Goal: Task Accomplishment & Management: Manage account settings

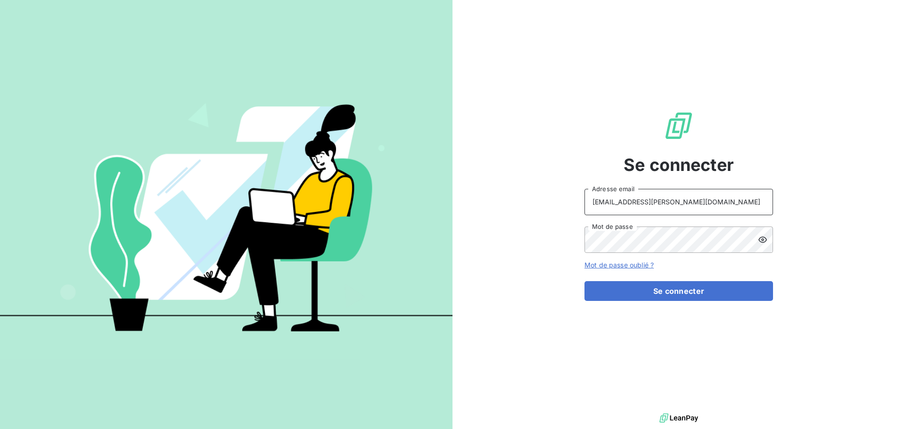
click at [711, 206] on input "recouvrement@serpe.fr" at bounding box center [679, 202] width 189 height 26
type input "[EMAIL_ADDRESS][DOMAIN_NAME]"
click at [649, 294] on button "Se connecter" at bounding box center [679, 291] width 189 height 20
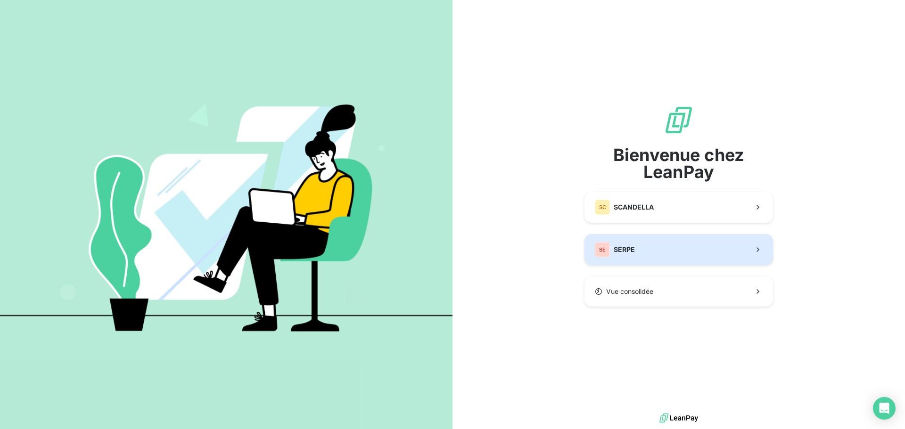
click at [627, 245] on span "SERPE" at bounding box center [624, 249] width 21 height 9
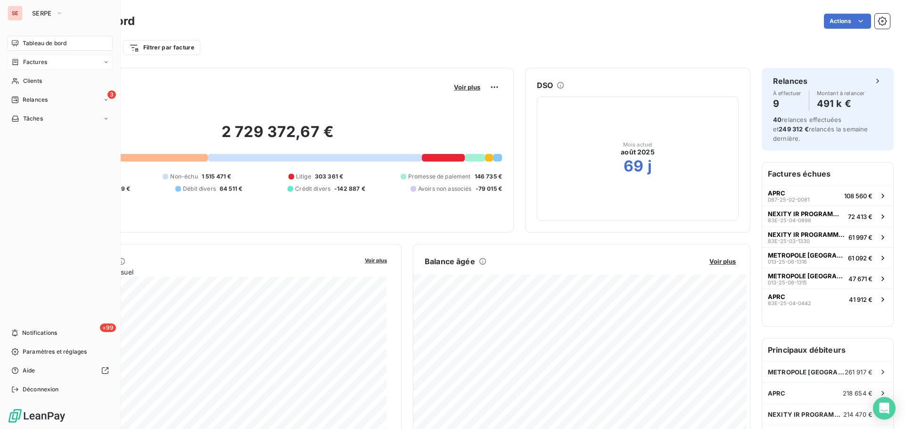
click at [41, 62] on span "Factures" at bounding box center [35, 62] width 24 height 8
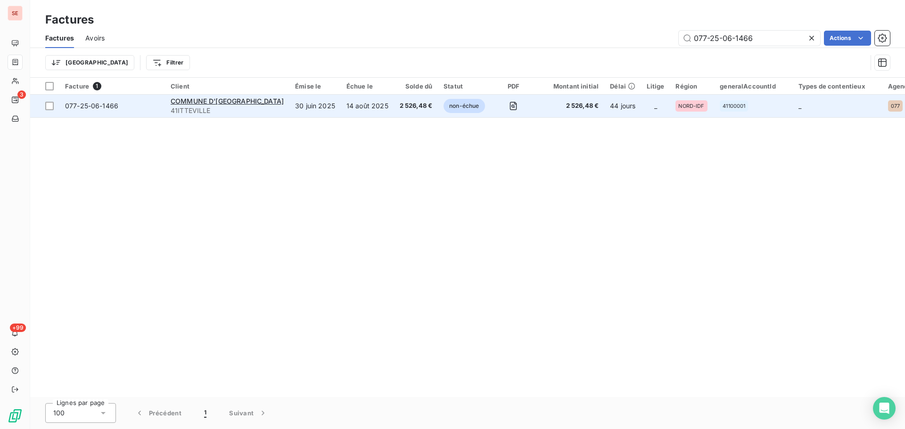
click at [85, 108] on span "077-25-06-1466" at bounding box center [91, 106] width 53 height 8
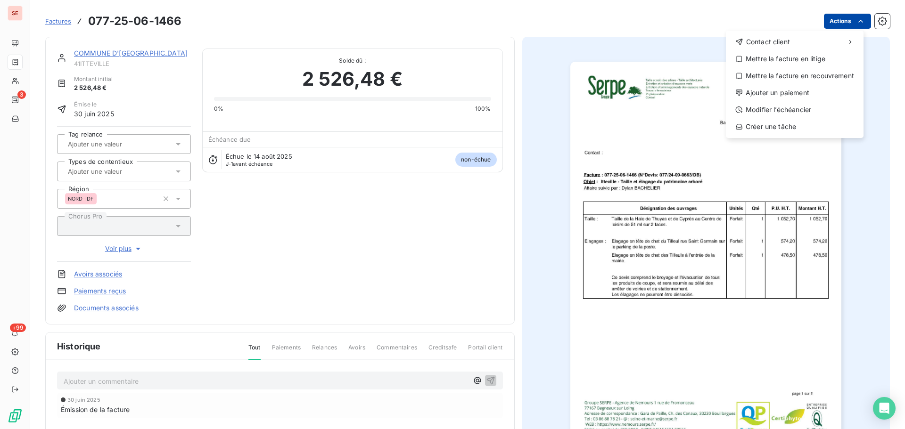
click at [826, 21] on html "SE 3 +99 Factures 077-25-06-1466 Actions Contact client Mettre la facture en li…" at bounding box center [452, 214] width 905 height 429
click at [812, 92] on div "Ajouter un paiement" at bounding box center [795, 92] width 130 height 15
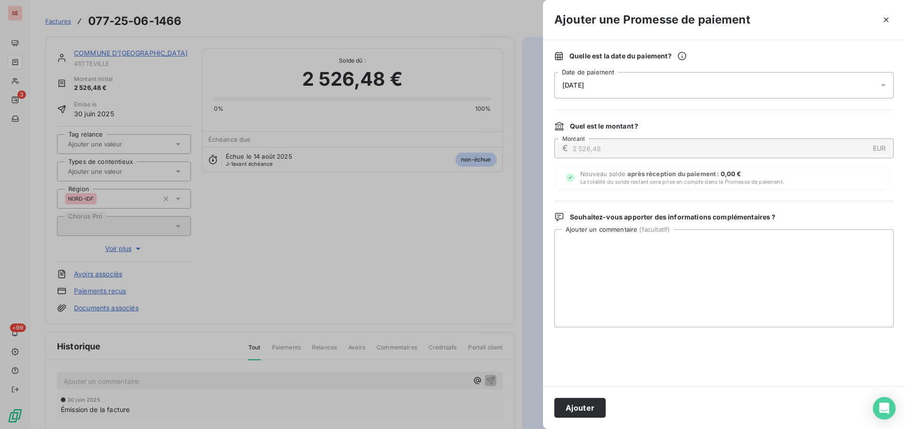
click at [572, 87] on span "[DATE]" at bounding box center [573, 86] width 22 height 8
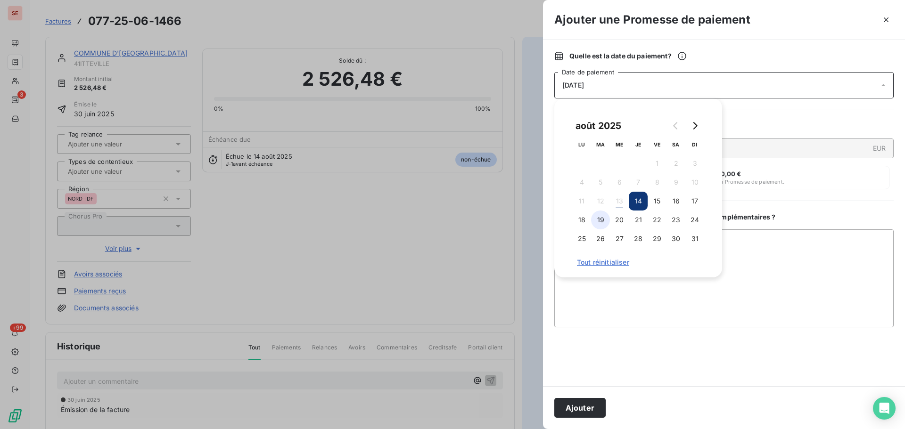
click at [603, 222] on button "19" at bounding box center [600, 220] width 19 height 19
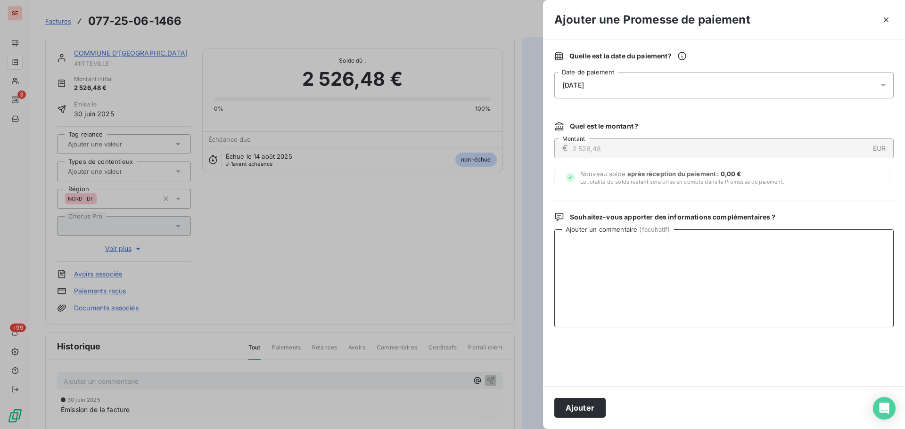
click at [811, 268] on textarea "Ajouter un commentaire ( facultatif )" at bounding box center [723, 279] width 339 height 98
type textarea "Virement du 13/08/25"
drag, startPoint x: 588, startPoint y: 409, endPoint x: 661, endPoint y: 373, distance: 81.4
click at [588, 410] on button "Ajouter" at bounding box center [579, 408] width 51 height 20
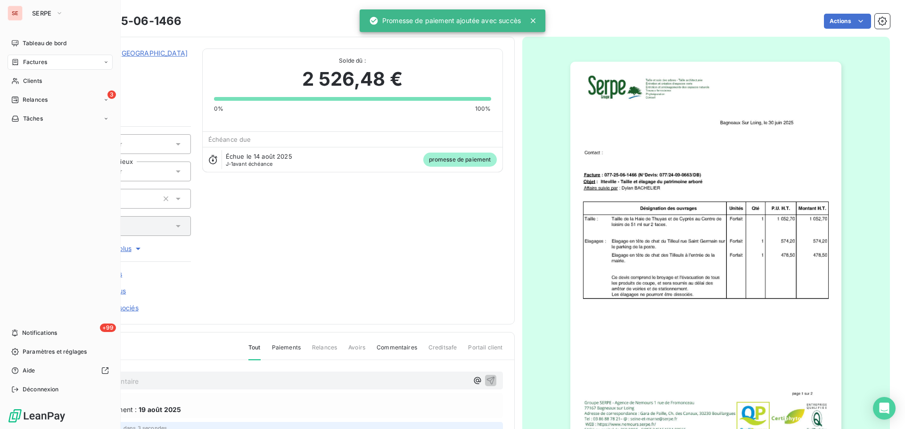
click at [43, 58] on div "Factures" at bounding box center [60, 62] width 105 height 15
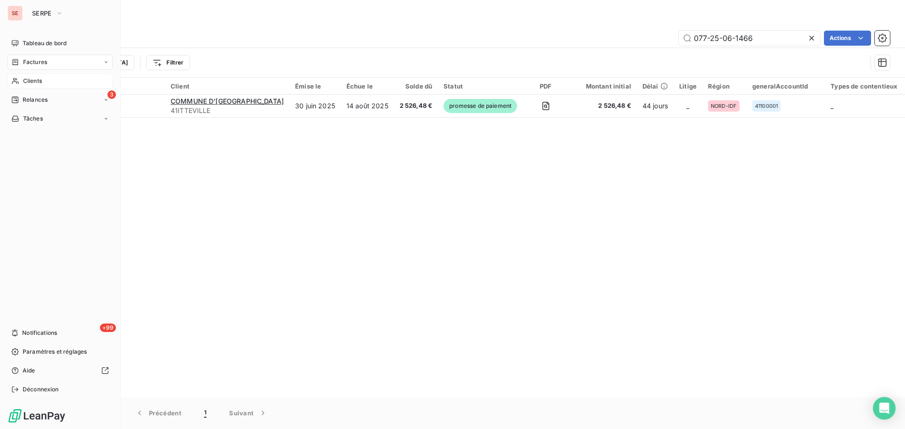
click at [39, 82] on span "Clients" at bounding box center [32, 81] width 19 height 8
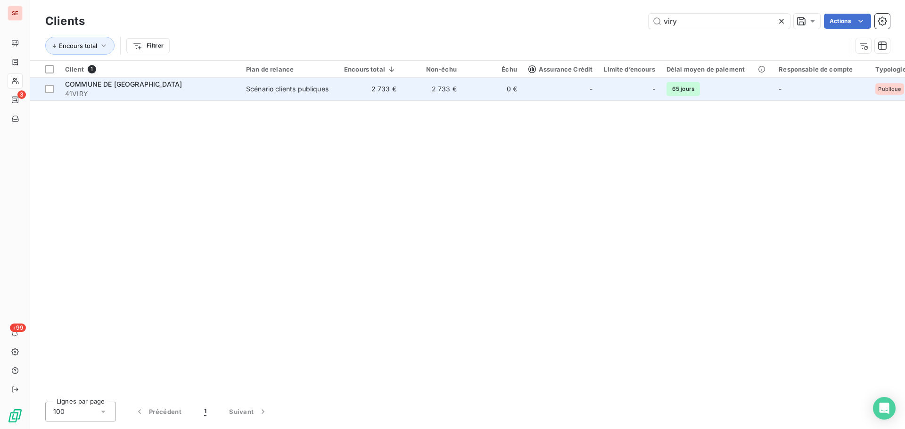
type input "viry"
click at [446, 97] on td "2 733 €" at bounding box center [432, 89] width 60 height 23
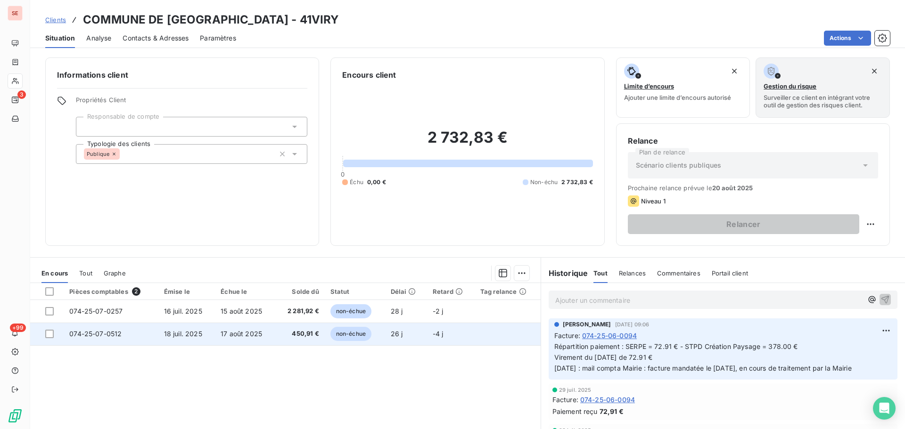
click at [276, 337] on td "450,91 €" at bounding box center [300, 334] width 49 height 23
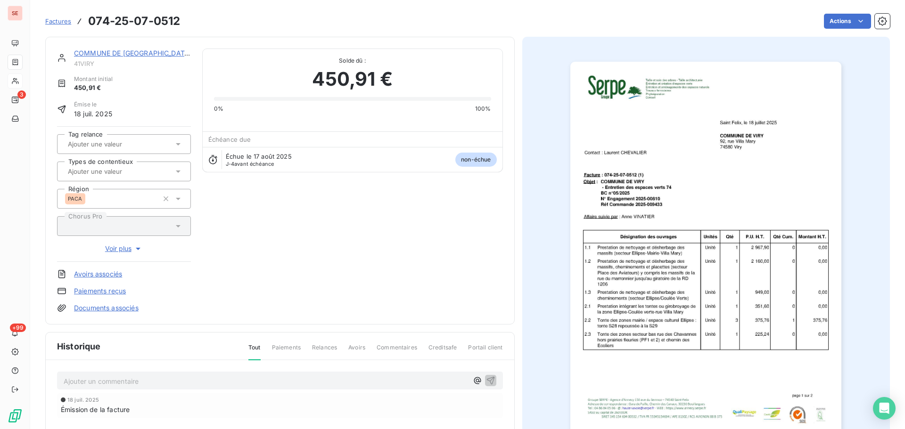
scroll to position [48, 0]
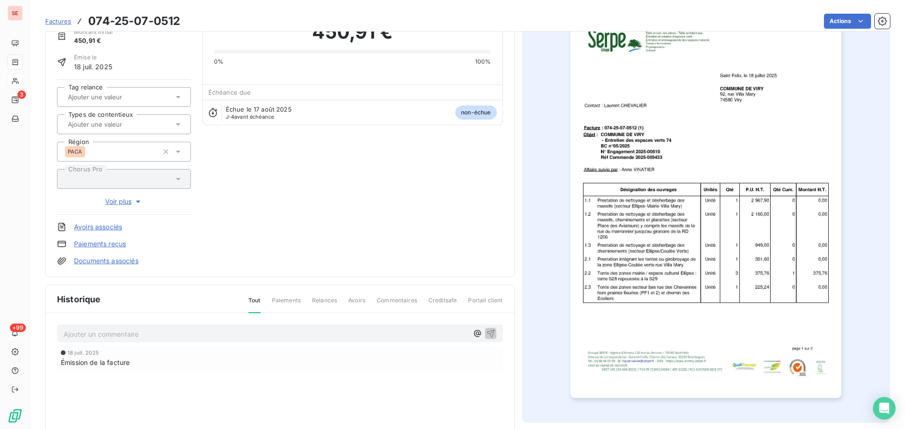
click at [188, 329] on p "Ajouter un commentaire ﻿" at bounding box center [266, 335] width 404 height 12
click at [490, 331] on icon "button" at bounding box center [491, 334] width 8 height 8
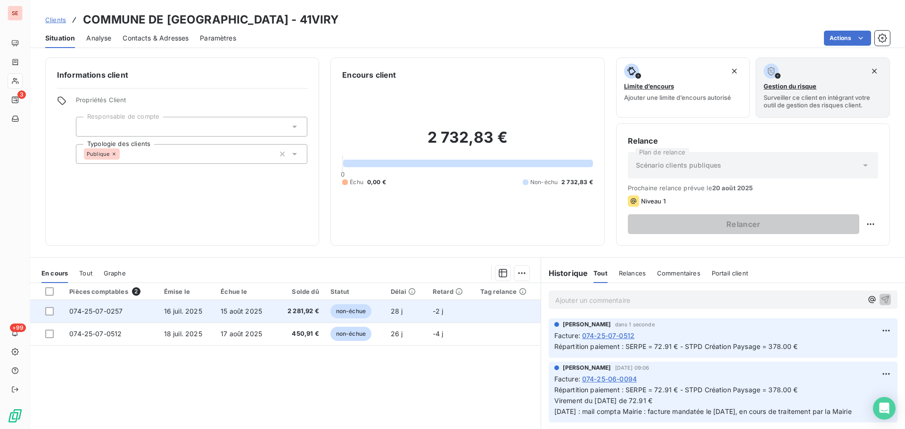
click at [190, 313] on span "16 juil. 2025" at bounding box center [183, 311] width 38 height 8
click at [221, 309] on span "15 août 2025" at bounding box center [241, 311] width 41 height 8
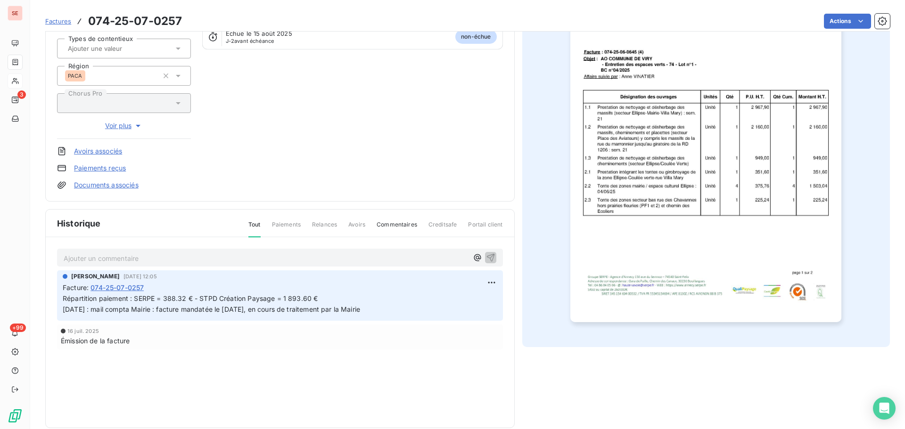
scroll to position [138, 0]
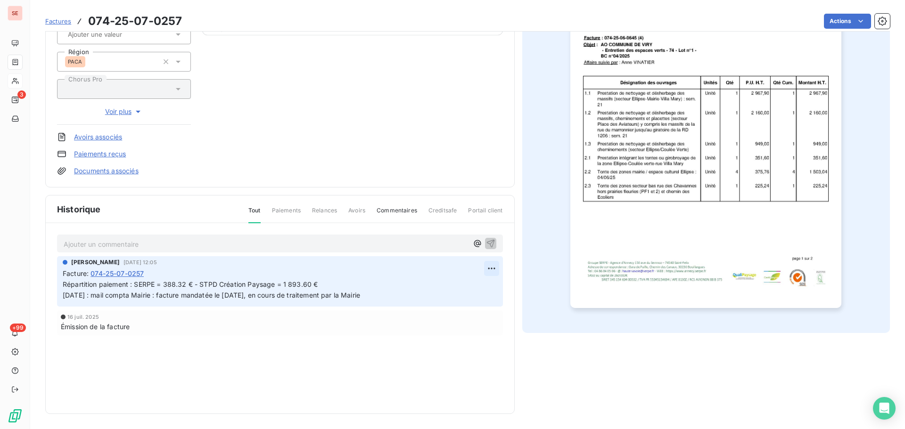
click at [484, 271] on html "SE 3 +99 Factures 074-25-07-0257 Actions COMMUNE DE VIRY 41VIRY Montant initial…" at bounding box center [452, 214] width 905 height 429
click at [470, 289] on div "Editer" at bounding box center [465, 289] width 53 height 15
click at [339, 287] on p "Répartition paiement : SERPE = 388.32 € - STPD Création Paysage = 1 893.60 € 22…" at bounding box center [273, 291] width 421 height 22
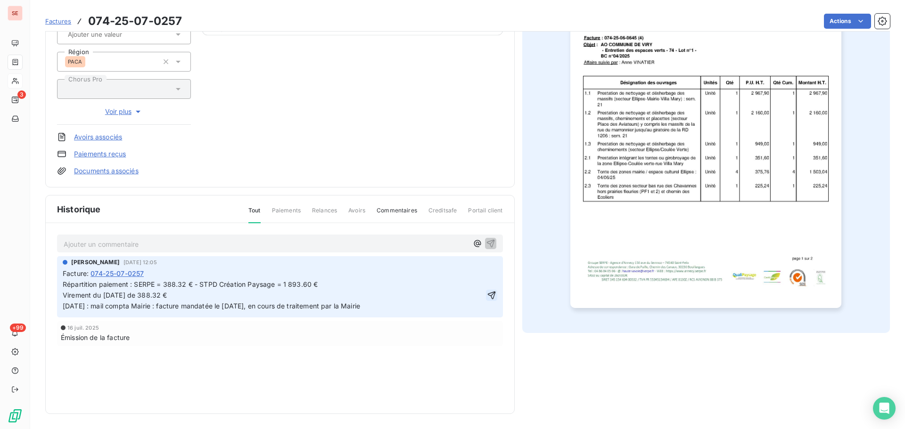
click at [490, 296] on icon "button" at bounding box center [491, 295] width 9 height 9
click at [825, 21] on html "SE 3 +99 Factures 074-25-07-0257 Actions COMMUNE DE VIRY 41VIRY Montant initial…" at bounding box center [452, 214] width 905 height 429
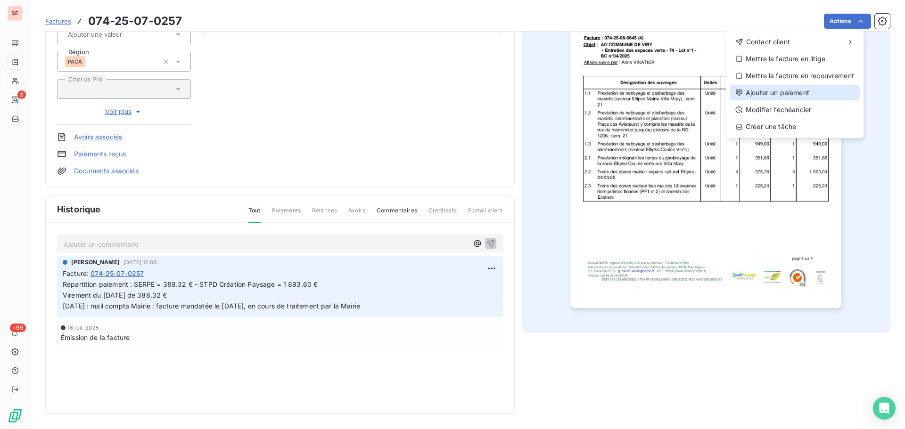
click at [802, 93] on div "Ajouter un paiement" at bounding box center [795, 92] width 130 height 15
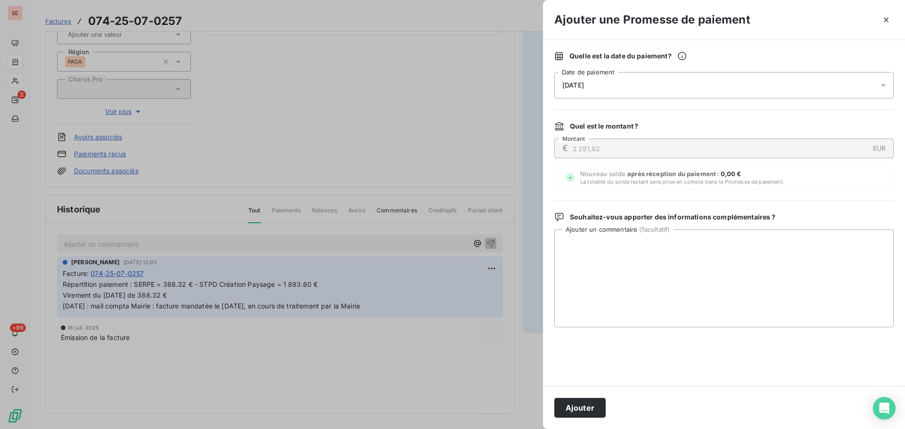
click at [584, 87] on span "[DATE]" at bounding box center [573, 86] width 22 height 8
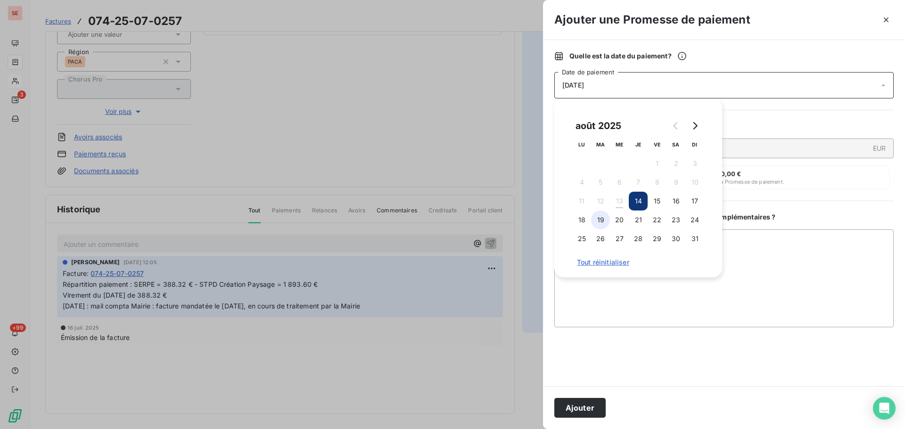
click at [598, 222] on button "19" at bounding box center [600, 220] width 19 height 19
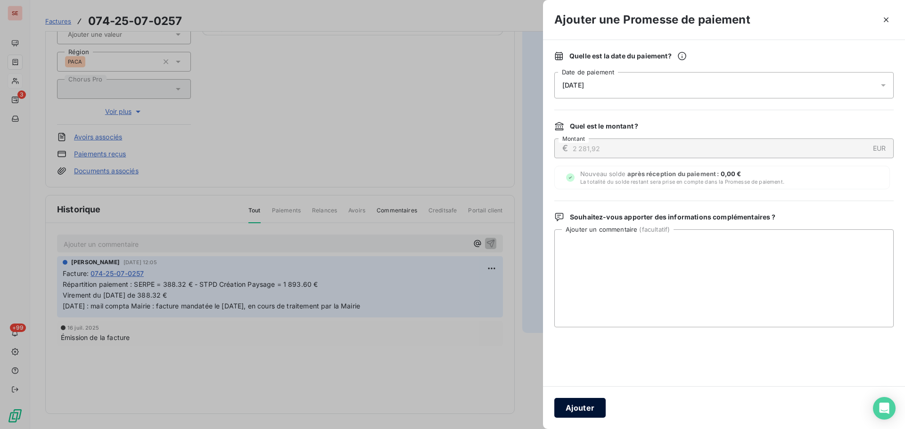
click at [598, 409] on button "Ajouter" at bounding box center [579, 408] width 51 height 20
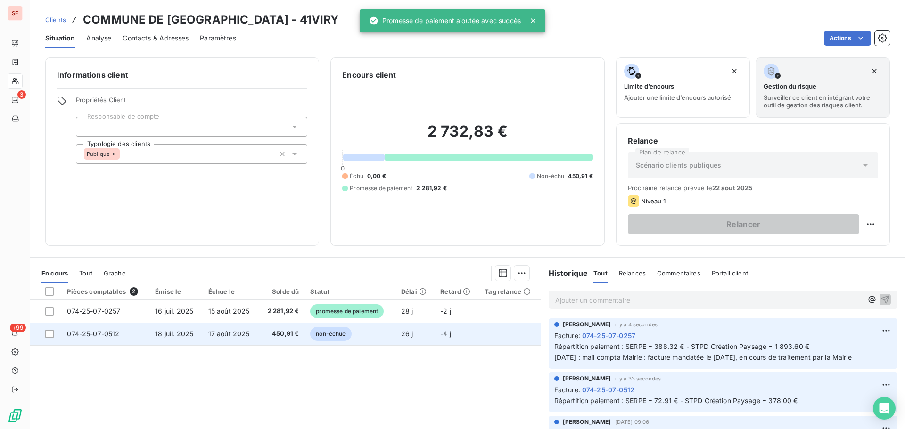
click at [171, 338] on td "18 juil. 2025" at bounding box center [175, 334] width 53 height 23
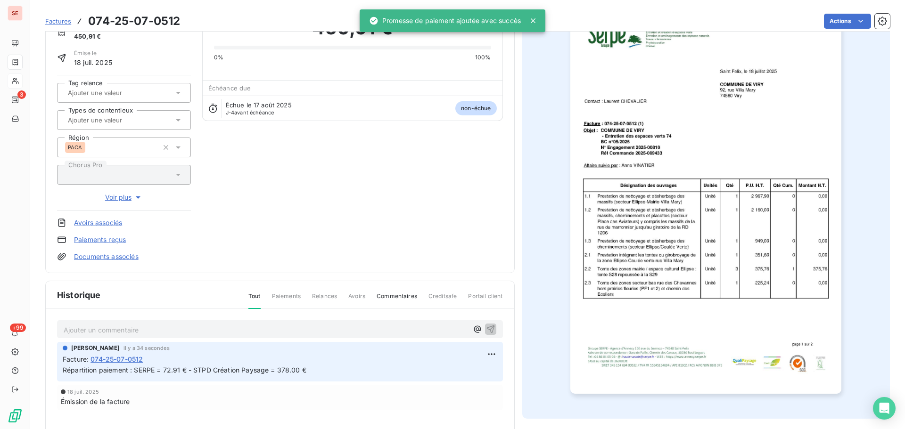
scroll to position [138, 0]
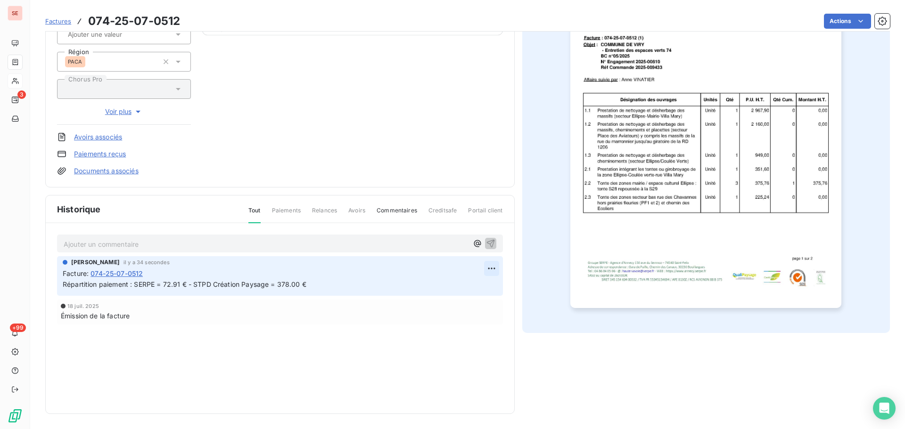
click at [488, 271] on html "SE 3 +99 Factures 074-25-07-0512 Actions COMMUNE DE VIRY 41VIRY Montant initial…" at bounding box center [452, 214] width 905 height 429
click at [451, 290] on div "Editer" at bounding box center [465, 289] width 53 height 15
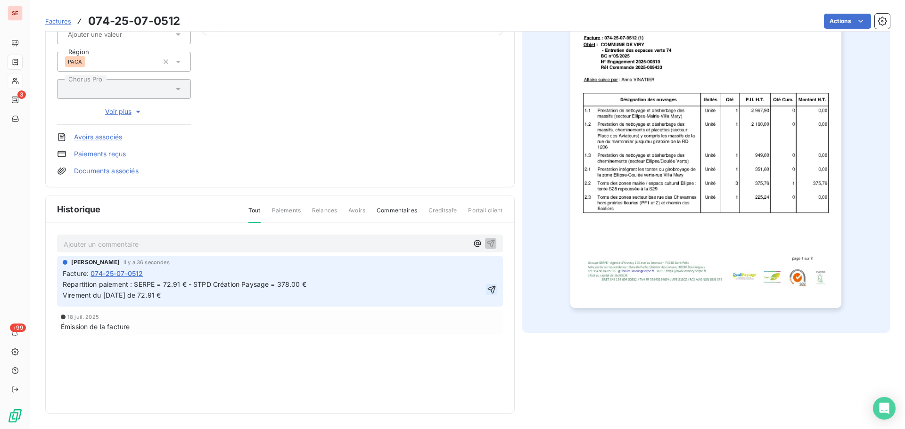
click at [487, 289] on icon "button" at bounding box center [491, 289] width 9 height 9
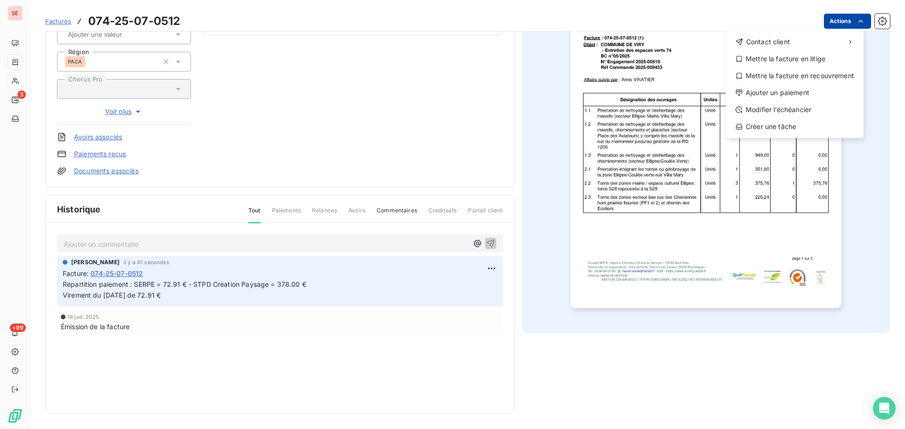
click at [833, 26] on html "SE 3 +99 Factures 074-25-07-0512 Actions Contact client Mettre la facture en li…" at bounding box center [452, 214] width 905 height 429
click at [791, 89] on div "Ajouter un paiement" at bounding box center [795, 92] width 130 height 15
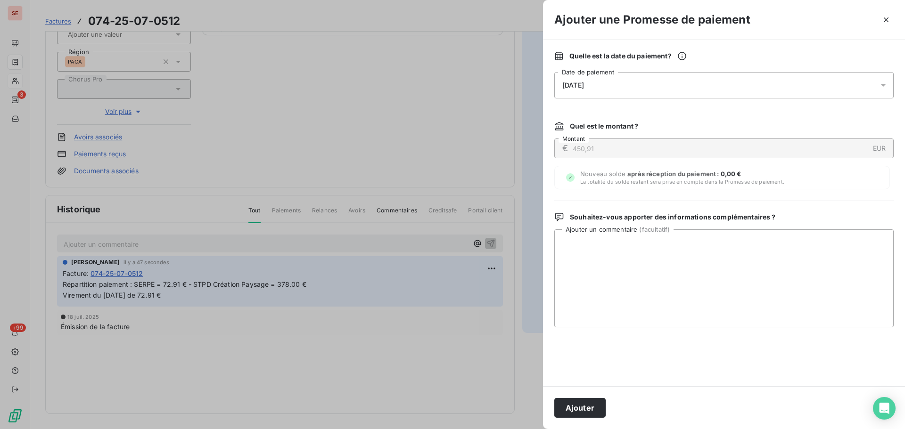
click at [582, 86] on span "[DATE]" at bounding box center [573, 86] width 22 height 8
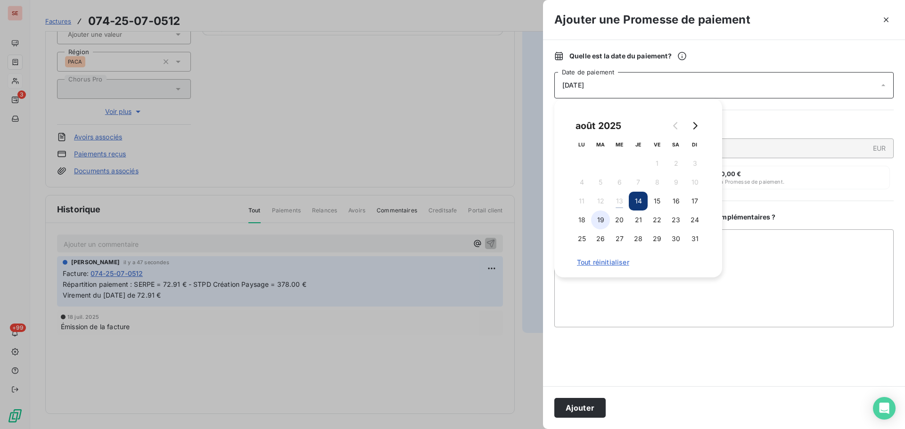
click at [602, 219] on button "19" at bounding box center [600, 220] width 19 height 19
click at [581, 408] on button "Ajouter" at bounding box center [579, 408] width 51 height 20
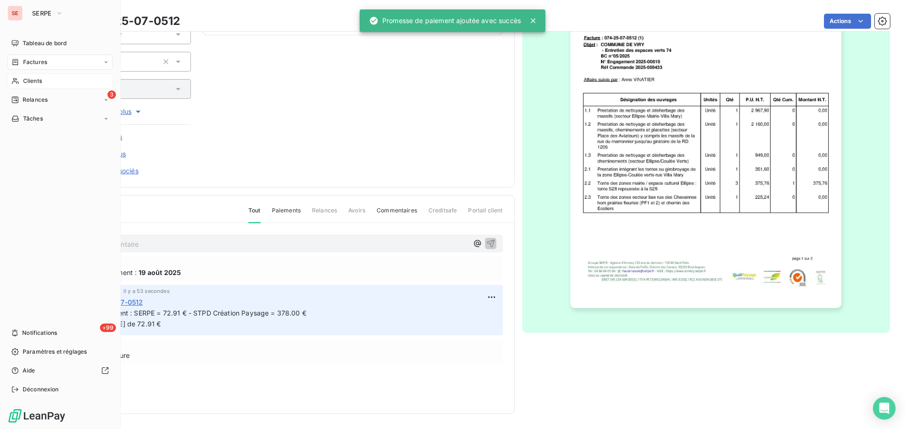
drag, startPoint x: 32, startPoint y: 63, endPoint x: 362, endPoint y: 10, distance: 334.7
click at [32, 62] on span "Factures" at bounding box center [35, 62] width 24 height 8
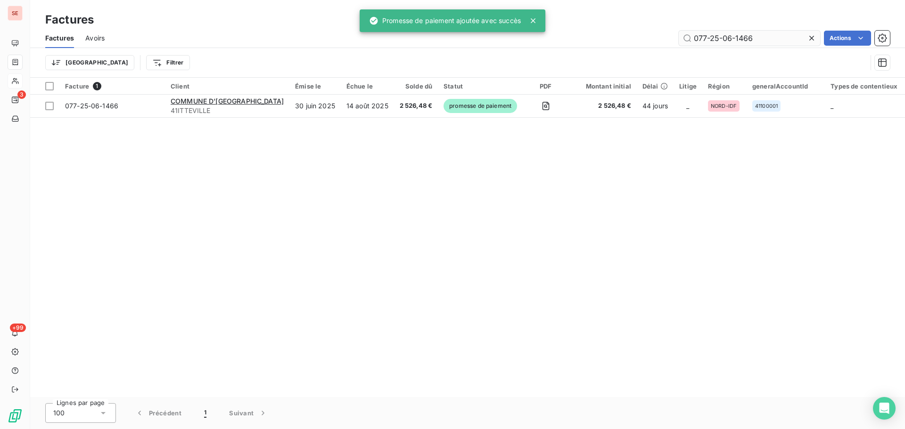
drag, startPoint x: 769, startPoint y: 33, endPoint x: 689, endPoint y: 40, distance: 80.4
click at [692, 40] on input "077-25-06-1466" at bounding box center [749, 38] width 141 height 15
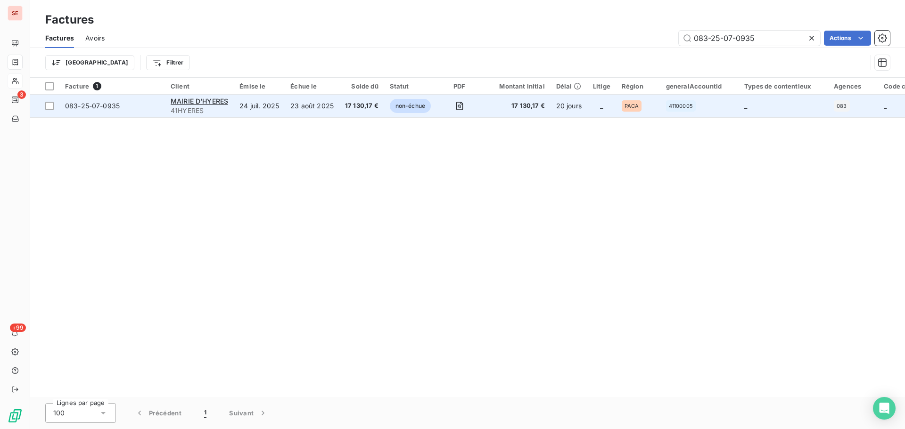
type input "083-25-07-0935"
click at [90, 105] on span "083-25-07-0935" at bounding box center [92, 106] width 55 height 8
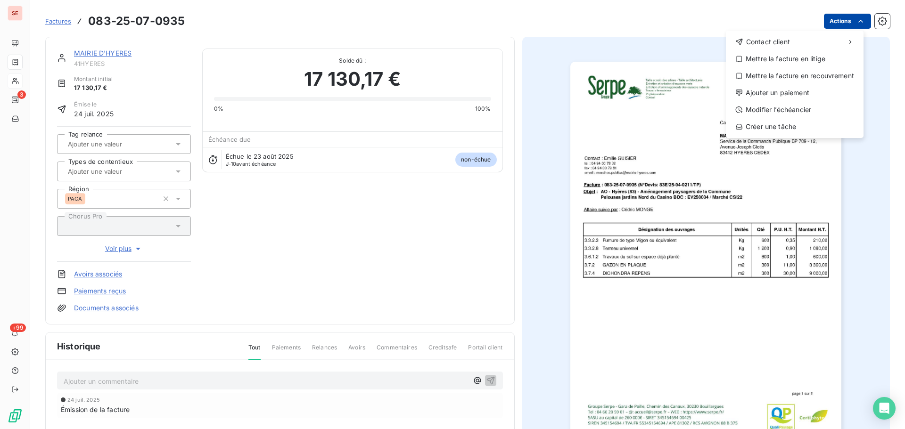
click at [831, 25] on html "SE 3 +99 Factures 083-25-07-0935 Actions Contact client Mettre la facture en li…" at bounding box center [452, 214] width 905 height 429
click at [808, 94] on div "Ajouter un paiement" at bounding box center [795, 92] width 130 height 15
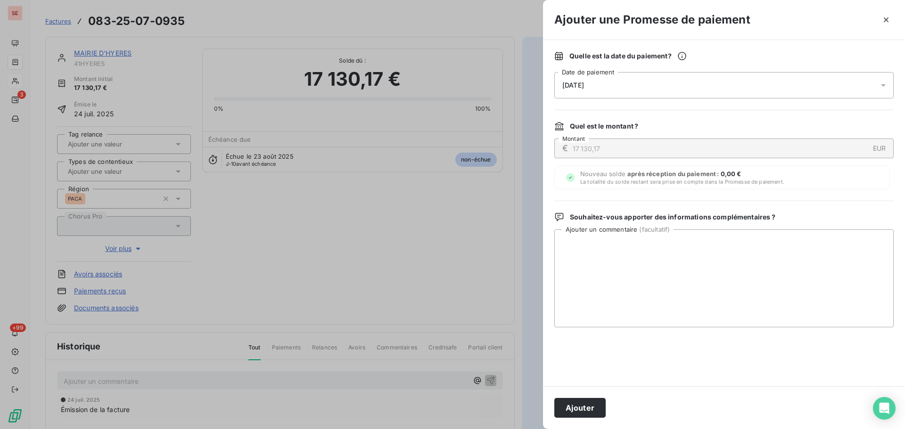
click at [573, 83] on span "[DATE]" at bounding box center [573, 86] width 22 height 8
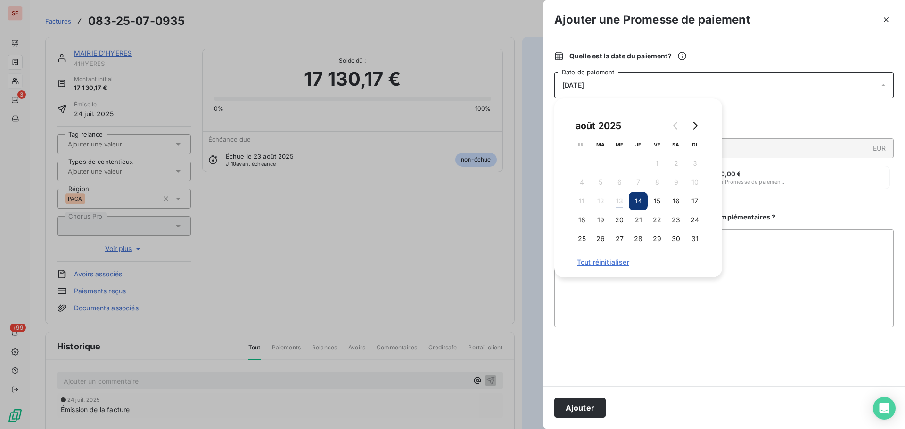
drag, startPoint x: 597, startPoint y: 220, endPoint x: 670, endPoint y: 254, distance: 81.0
click at [597, 220] on button "19" at bounding box center [600, 220] width 19 height 19
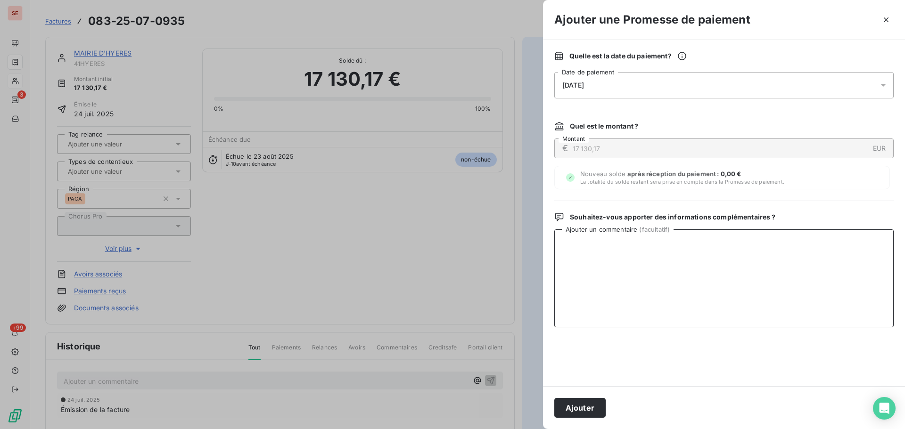
click at [754, 260] on textarea "Ajouter un commentaire ( facultatif )" at bounding box center [723, 279] width 339 height 98
type textarea "Virement du 13/08/25"
click at [591, 412] on button "Ajouter" at bounding box center [579, 408] width 51 height 20
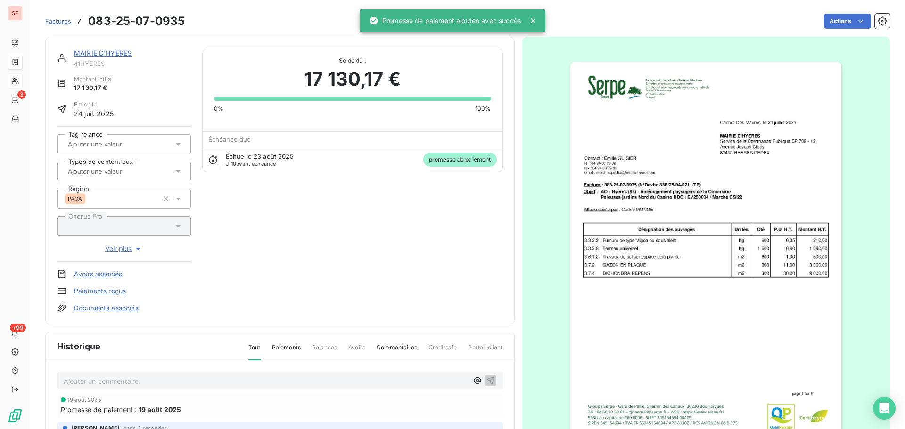
click at [83, 56] on link "MAIRIE D'HYERES" at bounding box center [103, 53] width 58 height 8
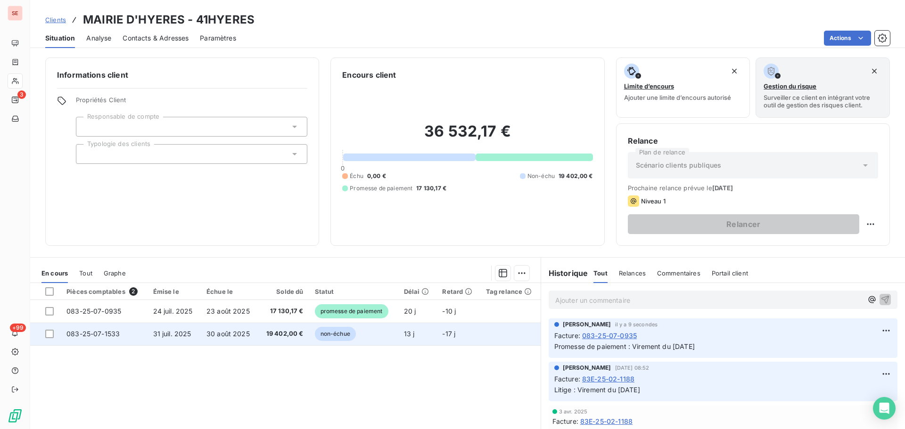
click at [286, 335] on span "19 402,00 €" at bounding box center [284, 334] width 40 height 9
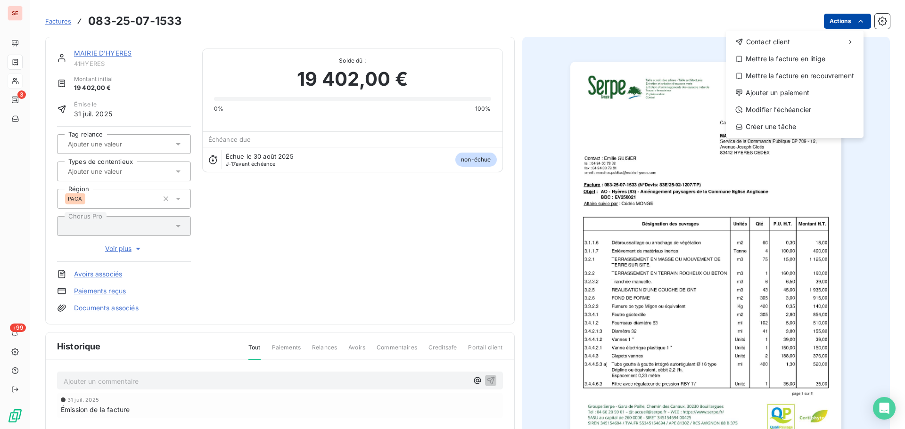
click at [827, 24] on html "SE 3 +99 Factures 083-25-07-1533 Actions Contact client Mettre la facture en li…" at bounding box center [452, 214] width 905 height 429
click at [795, 96] on div "Ajouter un paiement" at bounding box center [795, 92] width 130 height 15
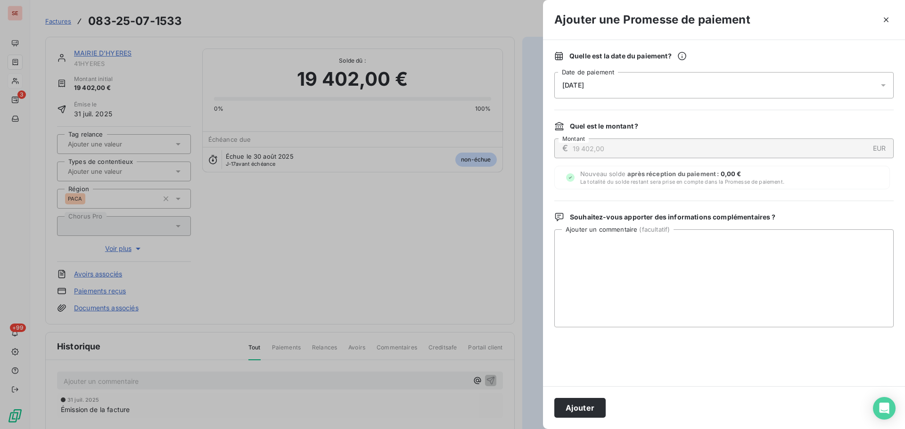
click at [584, 89] on span "[DATE]" at bounding box center [573, 86] width 22 height 8
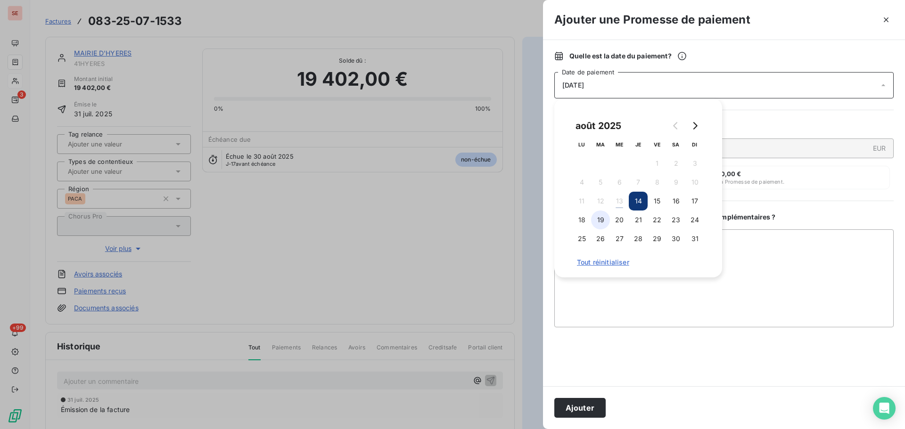
click at [605, 221] on button "19" at bounding box center [600, 220] width 19 height 19
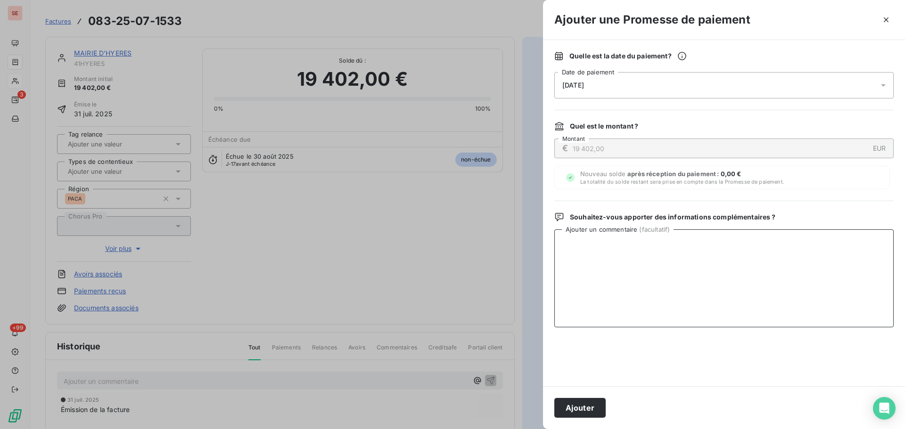
click at [754, 255] on textarea "Ajouter un commentaire ( facultatif )" at bounding box center [723, 279] width 339 height 98
paste textarea "Bonjour Éric, Nous avons, par erreur, perçu la part relative à notre STPD Les M…"
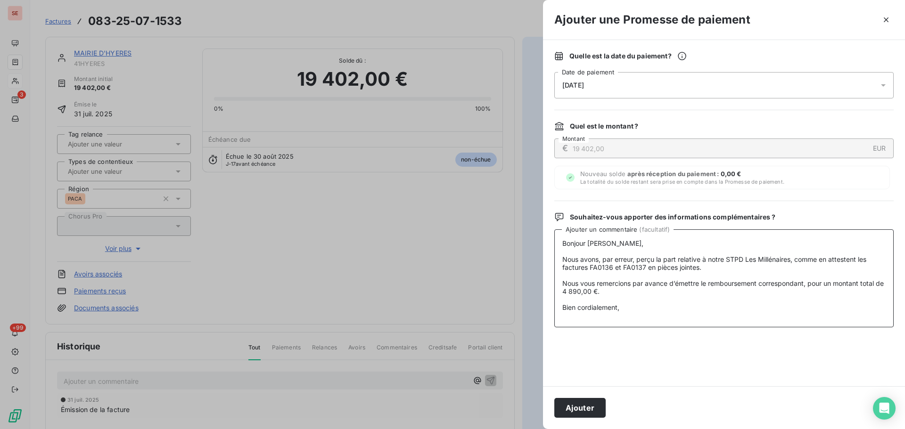
drag, startPoint x: 646, startPoint y: 320, endPoint x: 519, endPoint y: 230, distance: 155.9
click at [519, 429] on div "Ajouter une Promesse de paiement Quelle est la date du paiement ? 19/08/2025 Da…" at bounding box center [452, 429] width 905 height 0
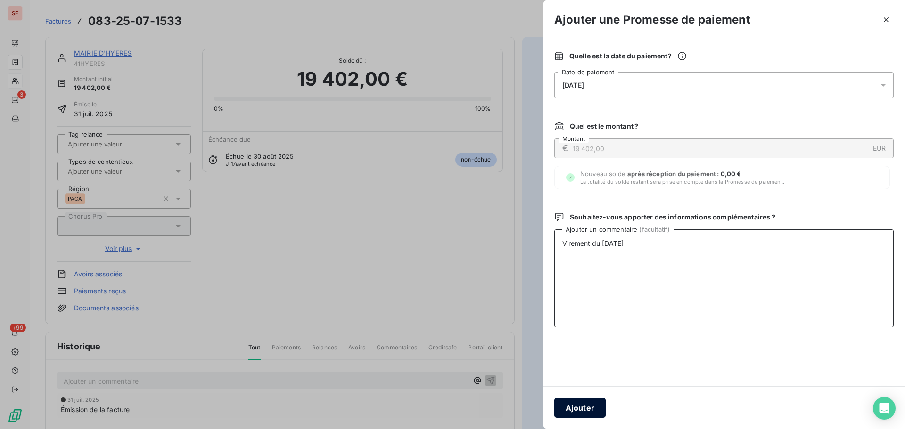
type textarea "Virement du 13/08/25"
click at [586, 406] on button "Ajouter" at bounding box center [579, 408] width 51 height 20
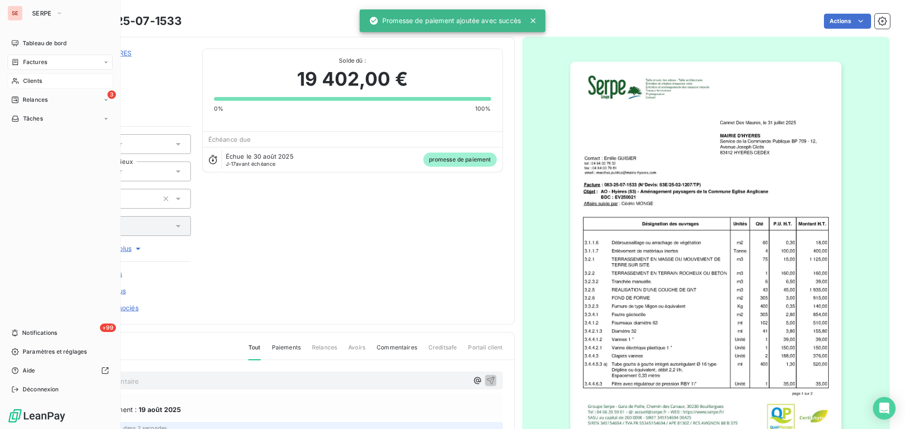
click at [36, 81] on span "Clients" at bounding box center [32, 81] width 19 height 8
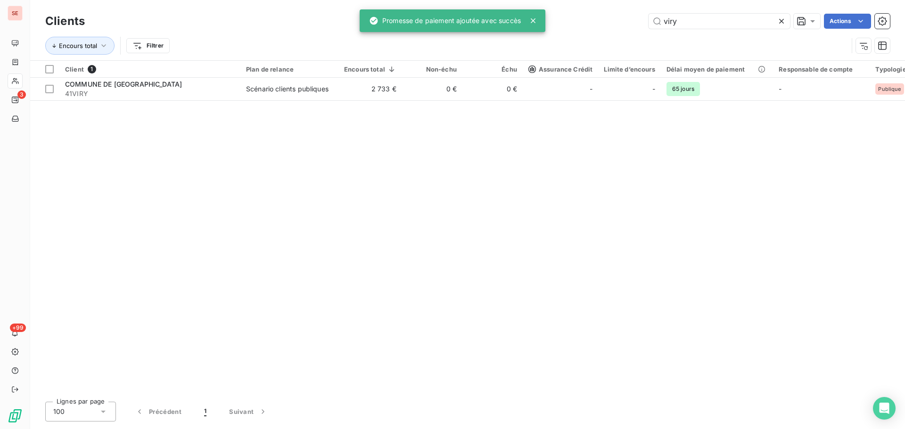
drag, startPoint x: 699, startPoint y: 26, endPoint x: 609, endPoint y: 22, distance: 90.1
click at [609, 22] on div "viry Actions" at bounding box center [493, 21] width 794 height 15
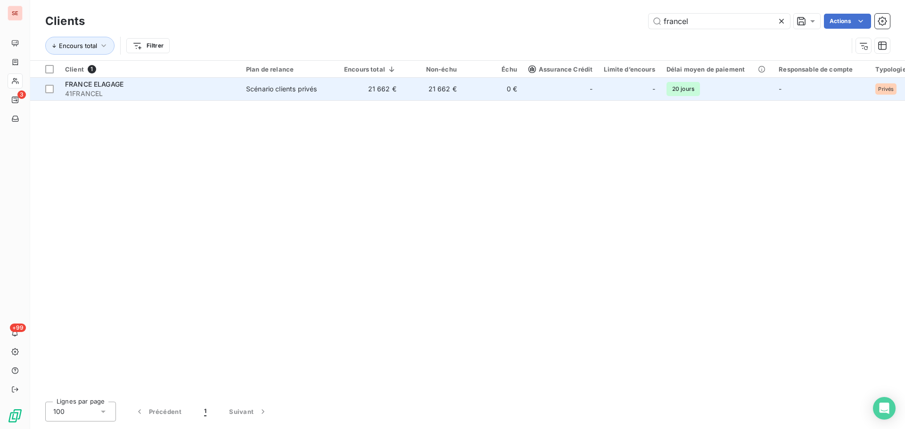
type input "francel"
click at [409, 91] on td "21 662 €" at bounding box center [432, 89] width 60 height 23
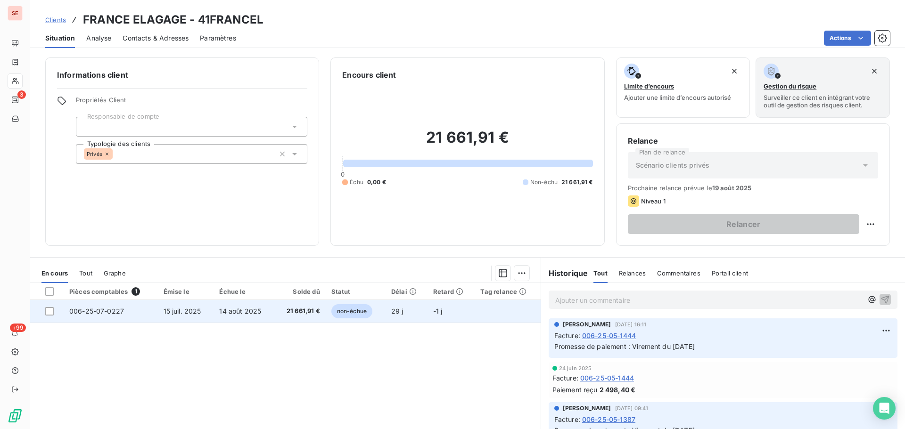
click at [284, 315] on span "21 661,91 €" at bounding box center [300, 311] width 40 height 9
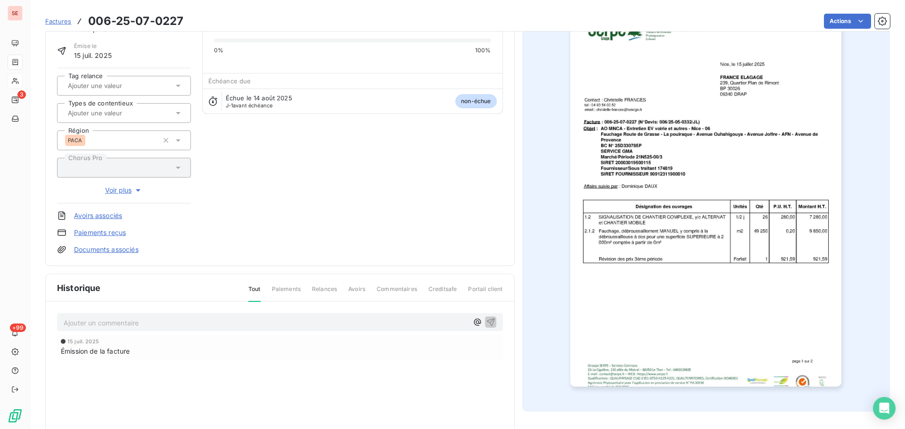
scroll to position [138, 0]
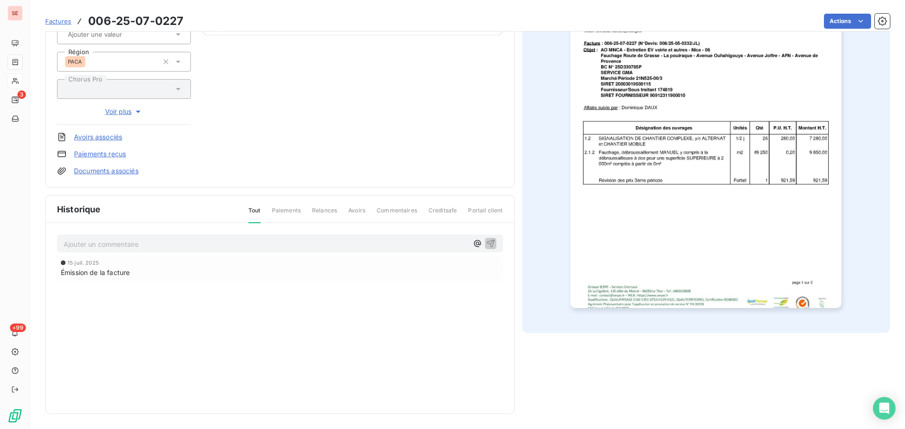
click at [233, 243] on p "Ajouter un commentaire ﻿" at bounding box center [266, 245] width 404 height 12
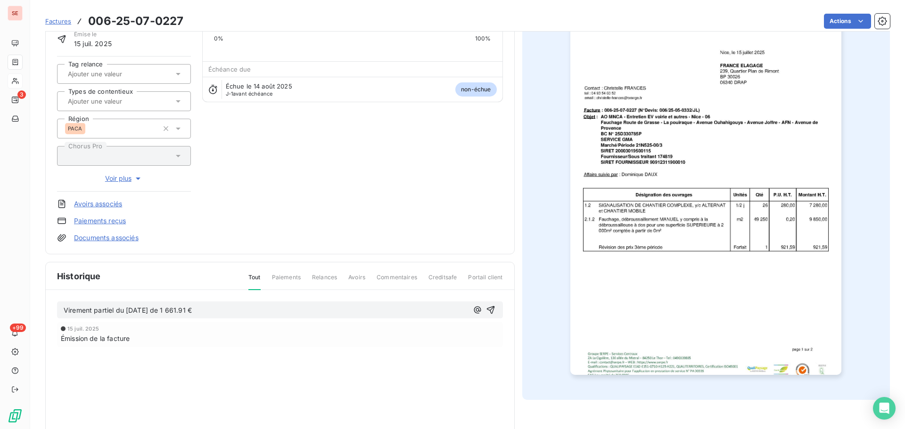
scroll to position [96, 0]
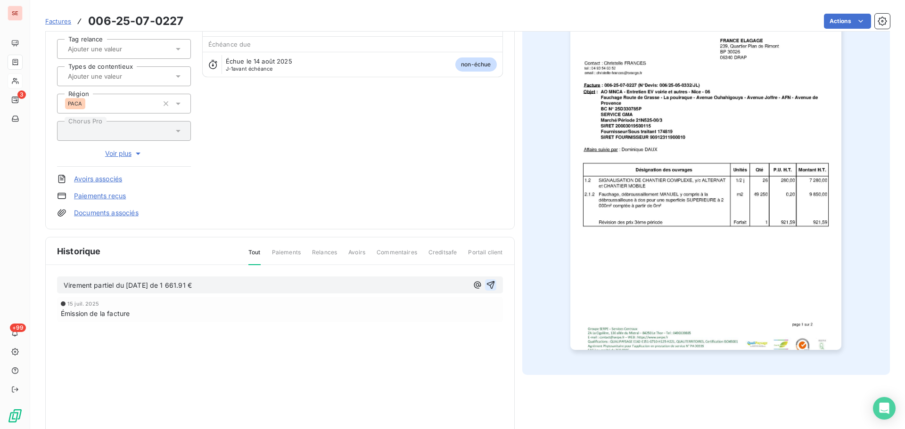
click at [486, 286] on icon "button" at bounding box center [490, 285] width 9 height 9
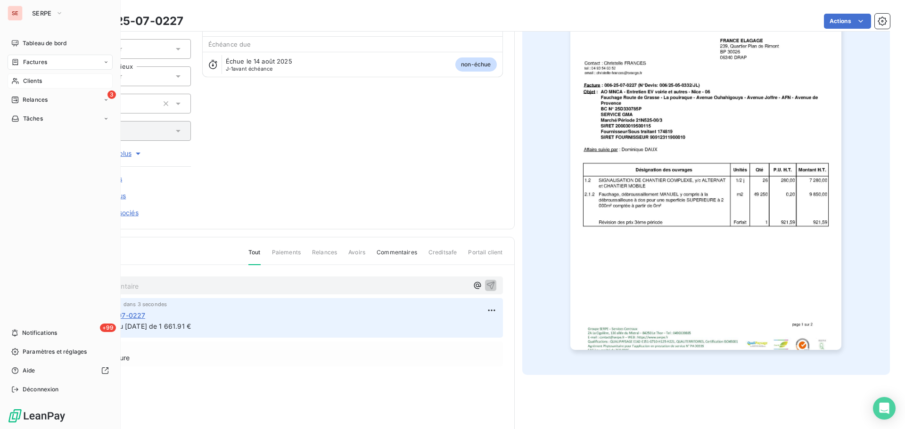
click at [37, 82] on span "Clients" at bounding box center [32, 81] width 19 height 8
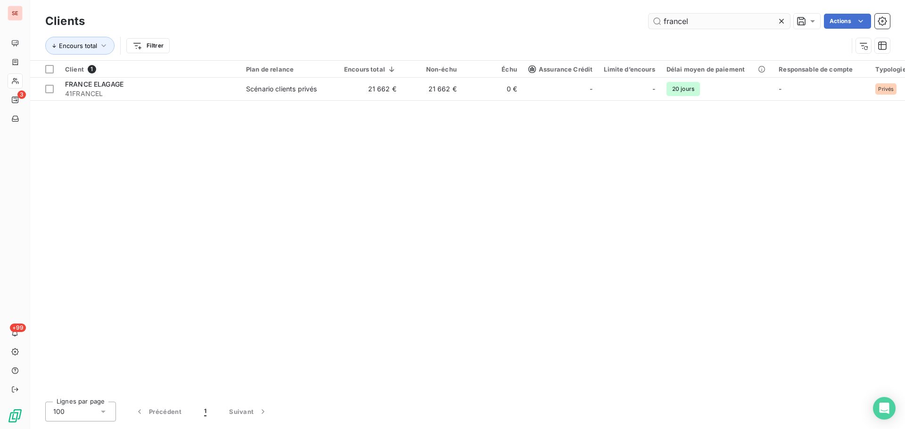
click at [665, 18] on input "francel" at bounding box center [719, 21] width 141 height 15
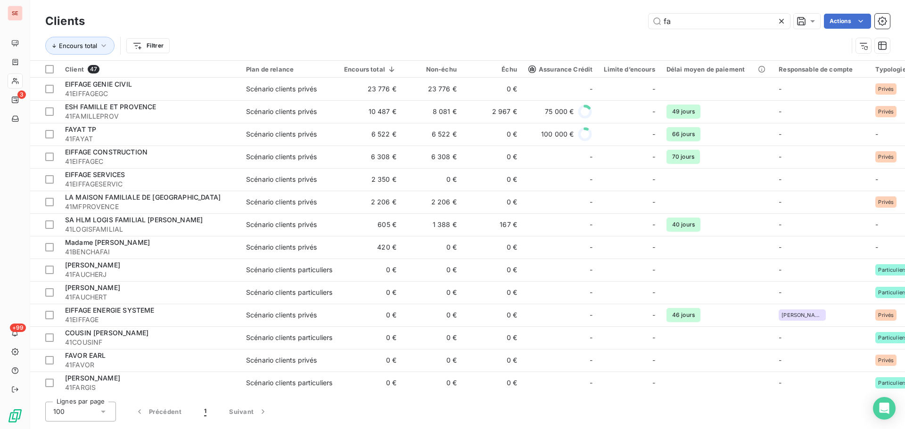
type input "f"
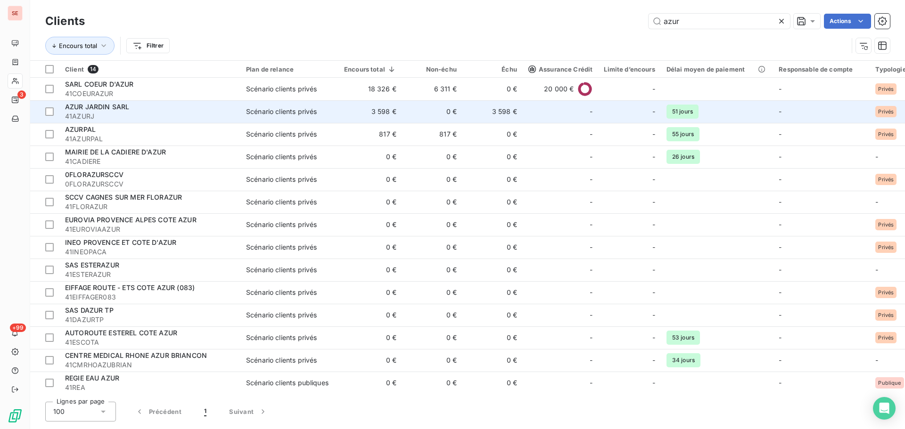
type input "azur"
click at [305, 121] on td "Scénario clients privés" at bounding box center [289, 111] width 98 height 23
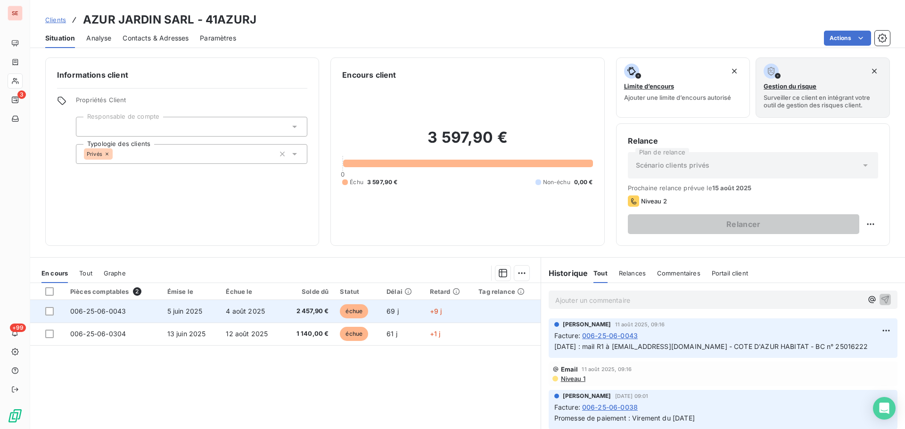
click at [143, 315] on td "006-25-06-0043" at bounding box center [113, 311] width 97 height 23
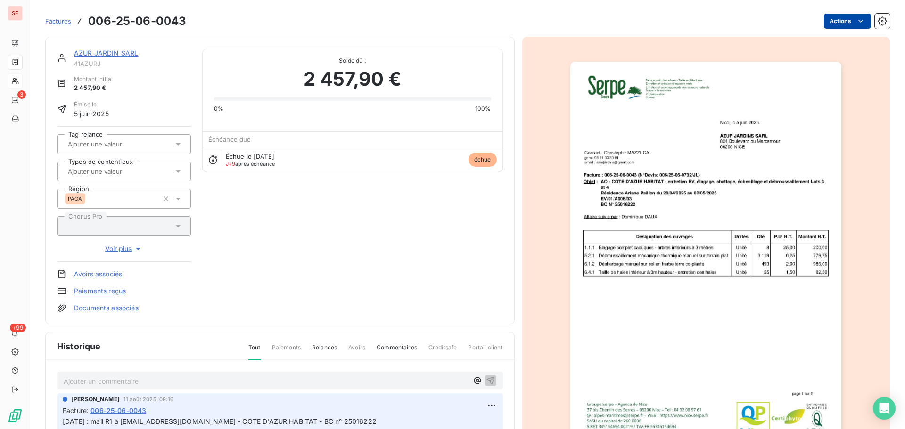
click at [826, 26] on html "SE 3 +99 Factures 006-25-06-0043 Actions AZUR JARDIN SARL 41AZURJ Montant initi…" at bounding box center [452, 214] width 905 height 429
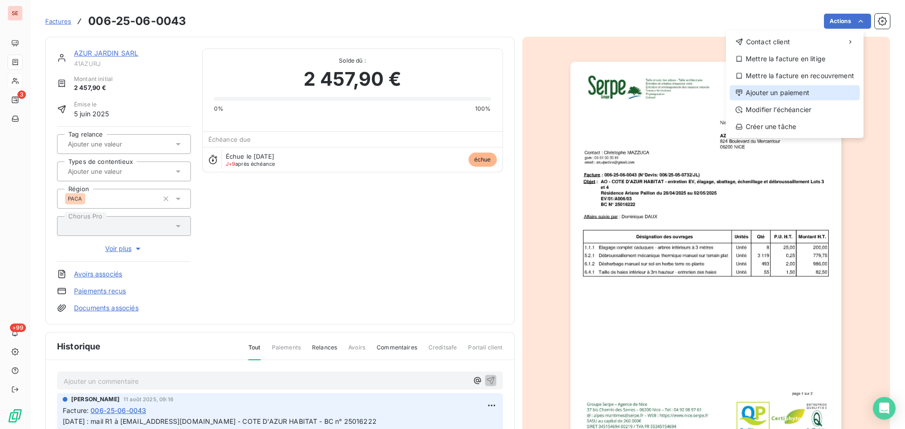
click at [797, 92] on div "Ajouter un paiement" at bounding box center [795, 92] width 130 height 15
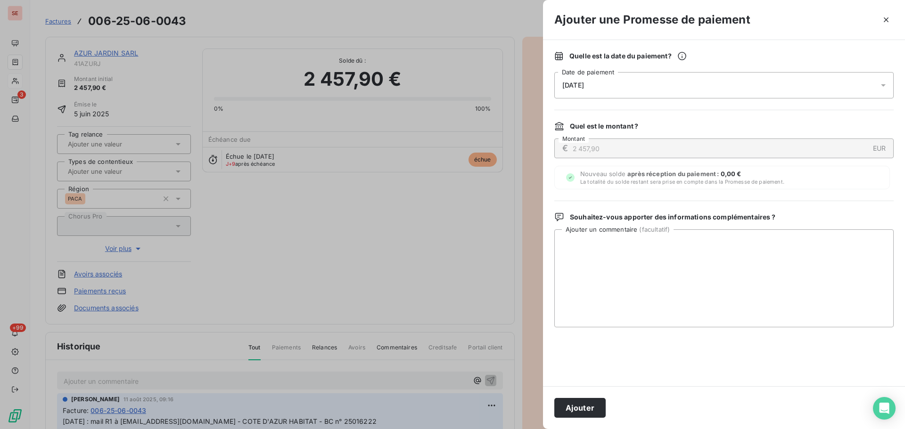
click at [614, 81] on div "[DATE]" at bounding box center [723, 85] width 339 height 26
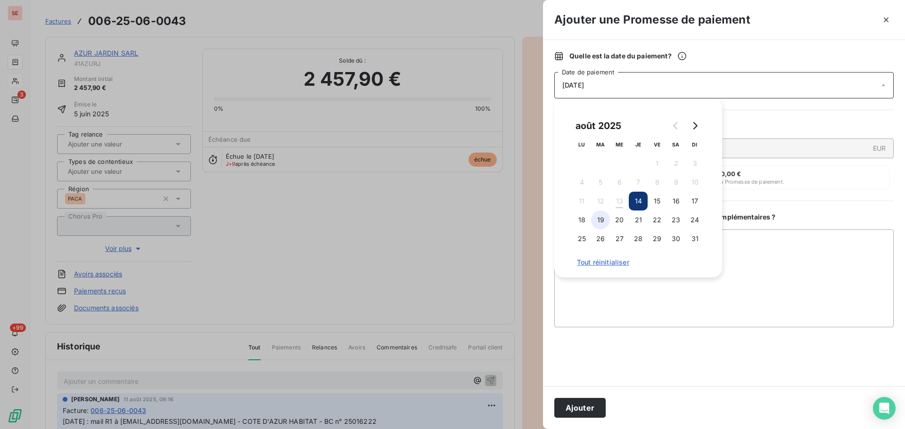
click at [599, 220] on button "19" at bounding box center [600, 220] width 19 height 19
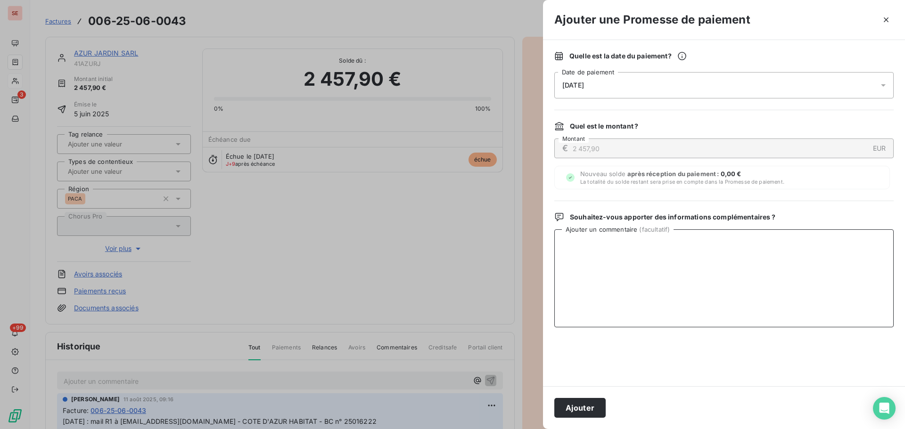
click at [827, 244] on textarea "Ajouter un commentaire ( facultatif )" at bounding box center [723, 279] width 339 height 98
type textarea "Virement du 13/08/25"
click at [571, 410] on button "Ajouter" at bounding box center [579, 408] width 51 height 20
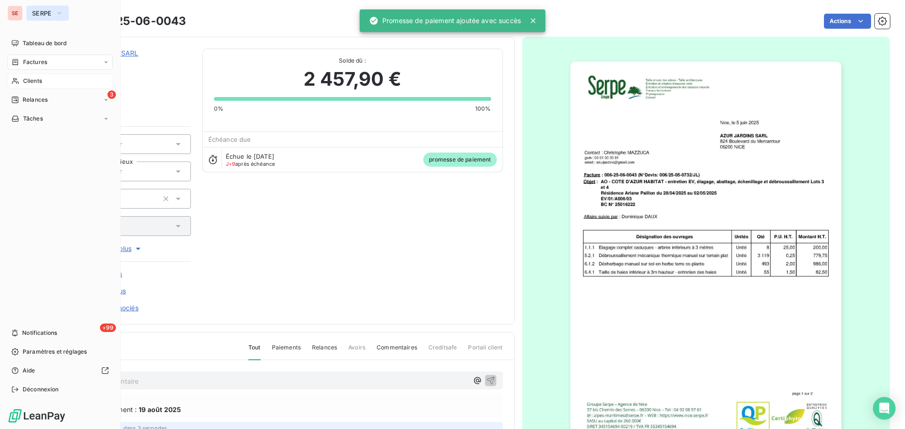
click at [56, 14] on icon "button" at bounding box center [60, 12] width 8 height 9
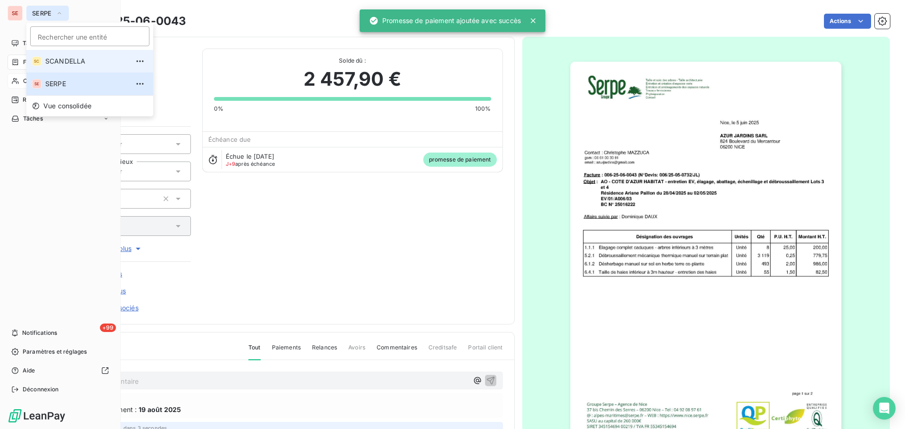
click at [60, 56] on li "SC SCANDELLA" at bounding box center [89, 61] width 127 height 23
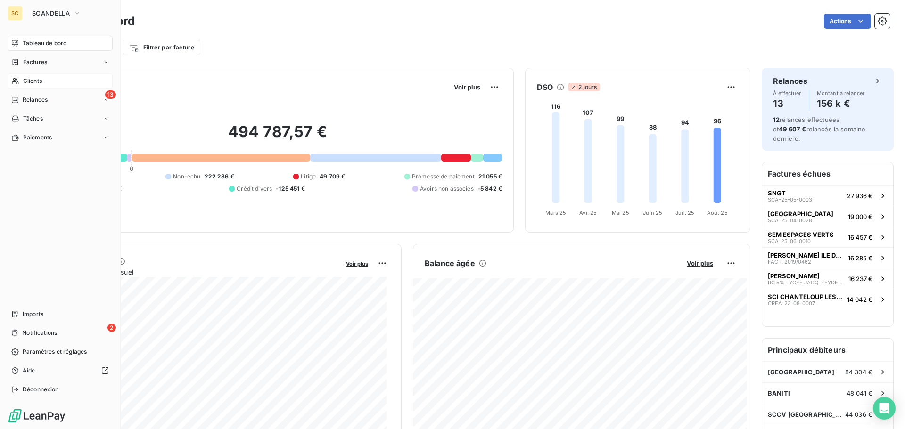
click at [35, 83] on span "Clients" at bounding box center [32, 81] width 19 height 8
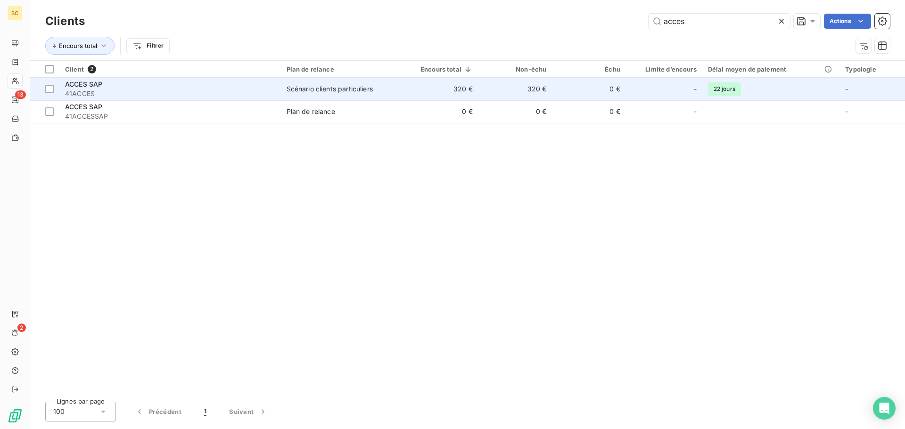
type input "acces"
click at [243, 91] on span "41ACCES" at bounding box center [170, 93] width 210 height 9
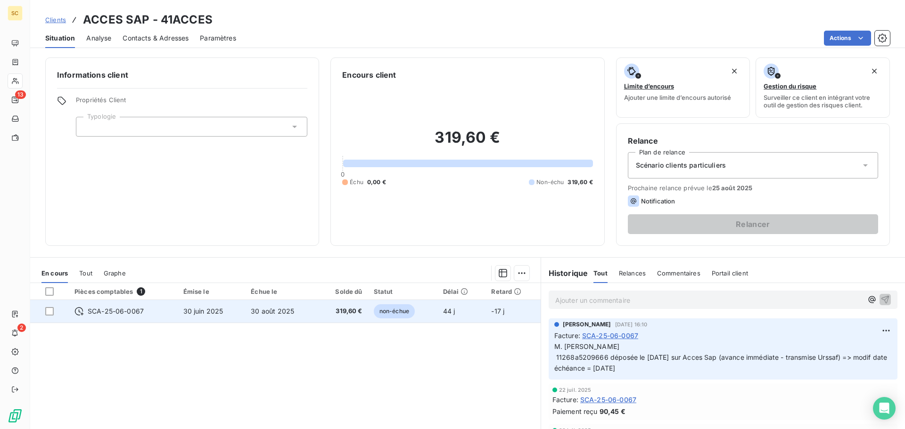
click at [178, 313] on td "30 juin 2025" at bounding box center [212, 311] width 68 height 23
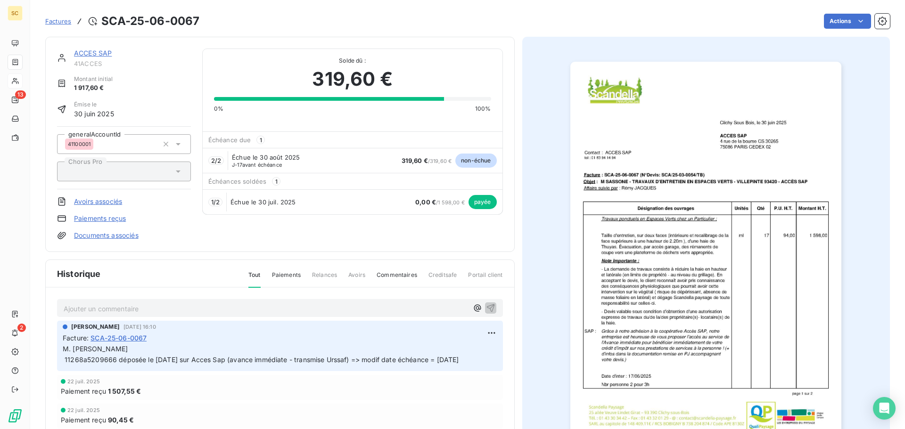
scroll to position [65, 0]
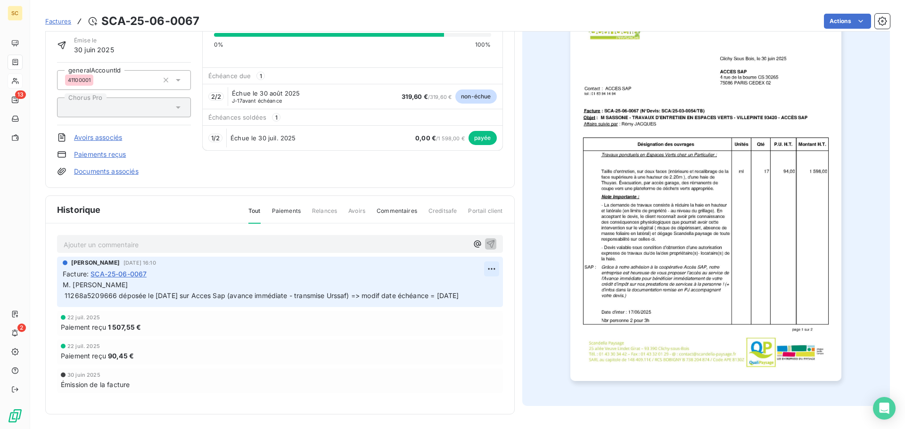
click at [486, 271] on html "SC 13 2 Factures SCA-25-06-0067 Actions ACCES SAP 41ACCES Montant initial 1 917…" at bounding box center [452, 214] width 905 height 429
click at [286, 355] on html "SC 13 2 Factures SCA-25-06-0067 Actions ACCES SAP 41ACCES Montant initial 1 917…" at bounding box center [452, 214] width 905 height 429
click at [486, 271] on html "SC 13 2 Factures SCA-25-06-0067 Actions ACCES SAP 41ACCES Montant initial 1 917…" at bounding box center [452, 214] width 905 height 429
click at [473, 294] on div "Editer" at bounding box center [465, 289] width 53 height 15
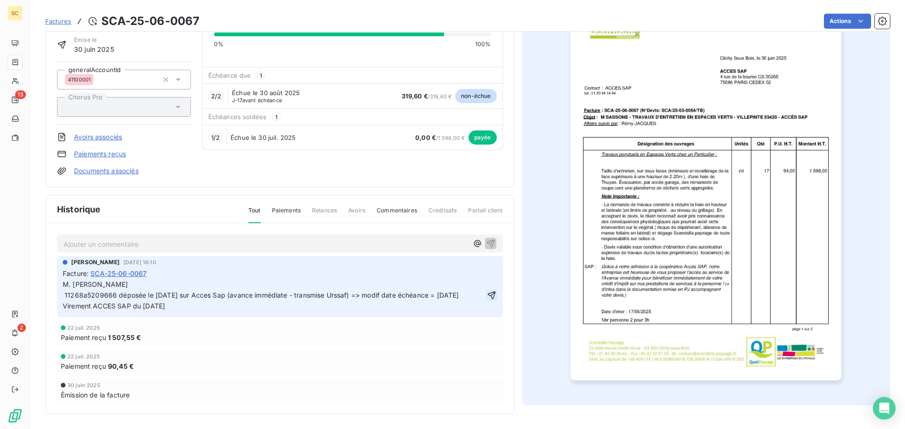
click at [487, 300] on icon "button" at bounding box center [491, 295] width 9 height 9
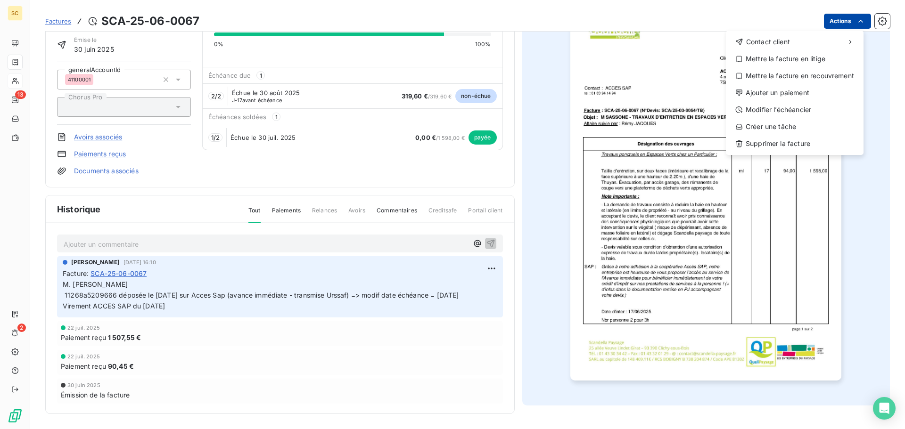
click at [830, 24] on html "SC 13 2 Factures SCA-25-06-0067 Actions Contact client Mettre la facture en lit…" at bounding box center [452, 214] width 905 height 429
click at [793, 93] on div "Ajouter un paiement" at bounding box center [795, 92] width 130 height 15
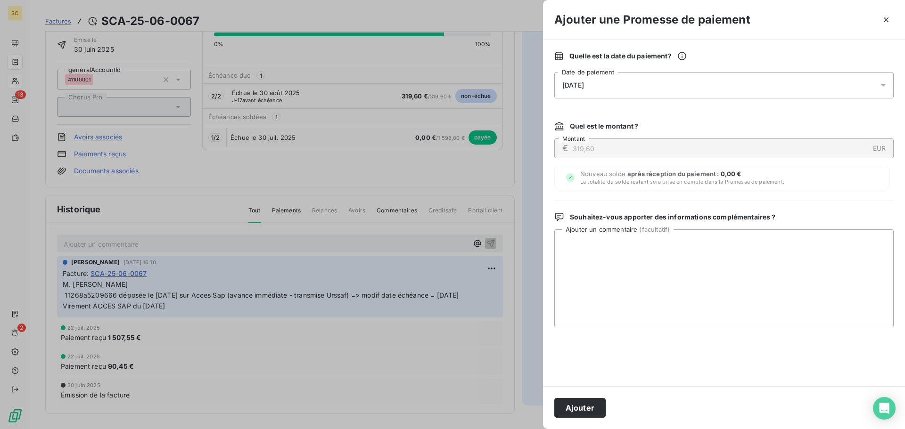
click at [584, 80] on div "[DATE]" at bounding box center [723, 85] width 339 height 26
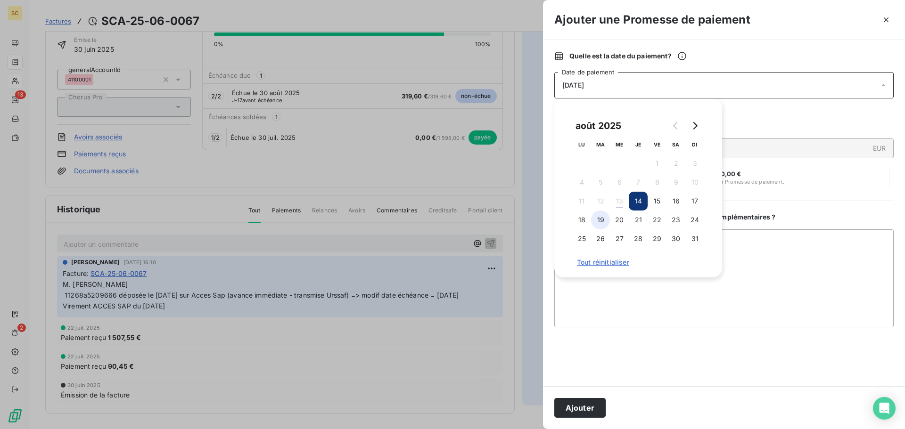
click at [602, 223] on button "19" at bounding box center [600, 220] width 19 height 19
click at [598, 410] on button "Ajouter" at bounding box center [579, 408] width 51 height 20
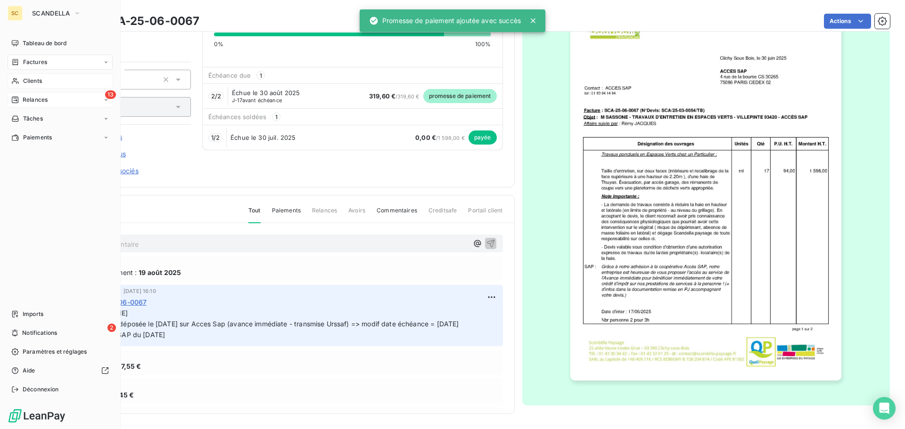
click at [45, 100] on span "Relances" at bounding box center [35, 100] width 25 height 8
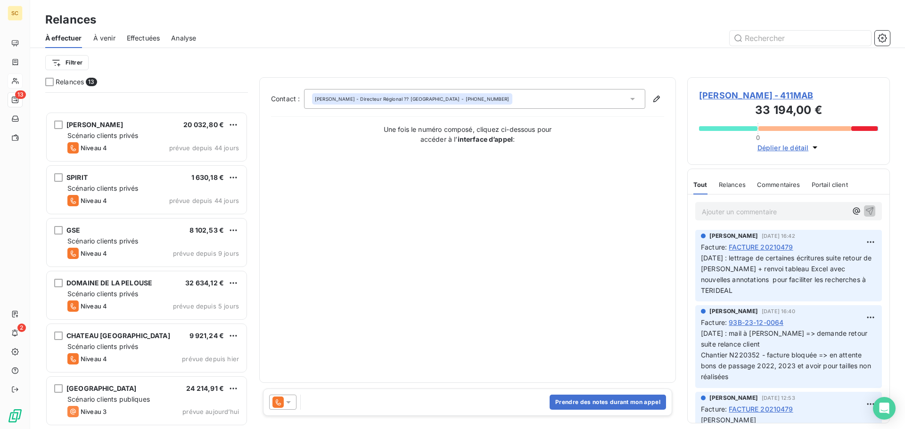
scroll to position [350, 0]
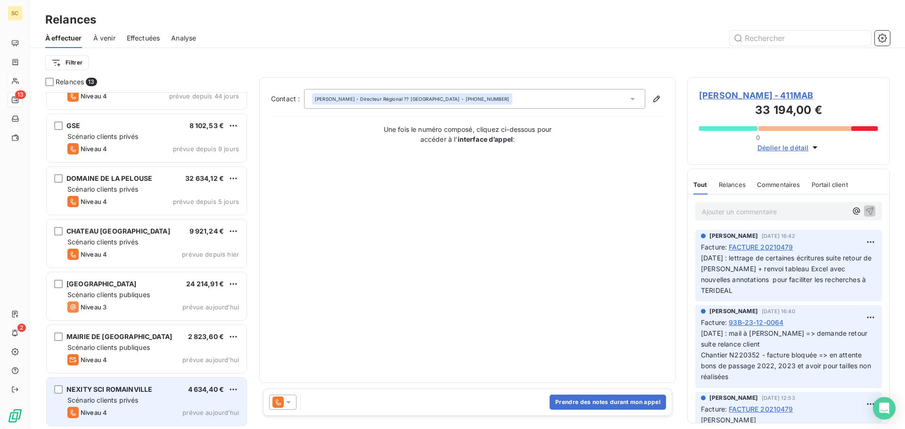
click at [165, 401] on div "Scénario clients privés" at bounding box center [153, 400] width 172 height 9
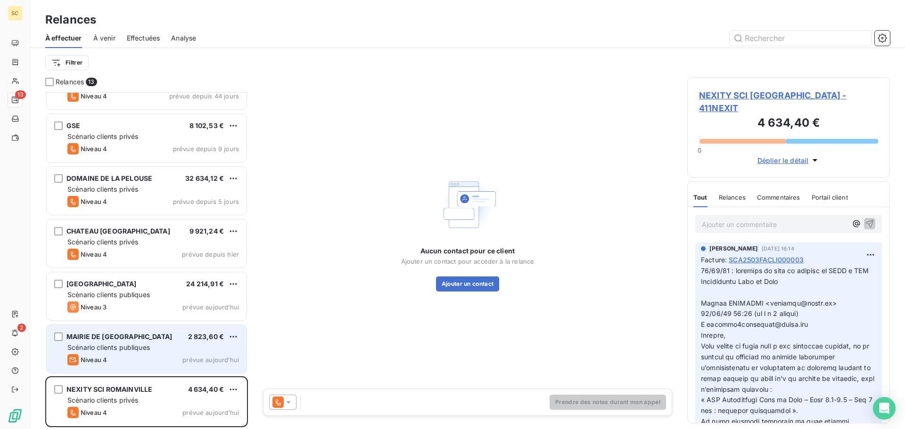
click at [165, 354] on div "MAIRIE DE ROMAINVILLE 2 823,60 € Scénario clients publiques Niveau 4 prévue auj…" at bounding box center [147, 349] width 200 height 48
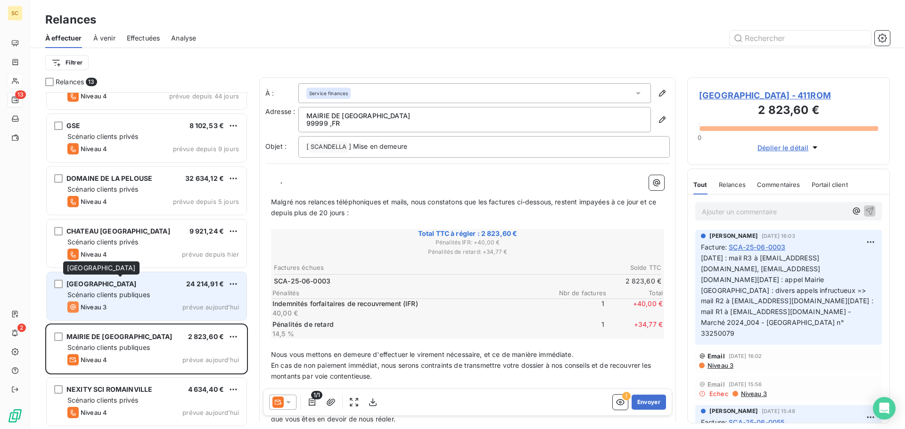
click at [137, 288] on div "MAIRIE DE CHAMPS SUR MARNE" at bounding box center [101, 284] width 70 height 9
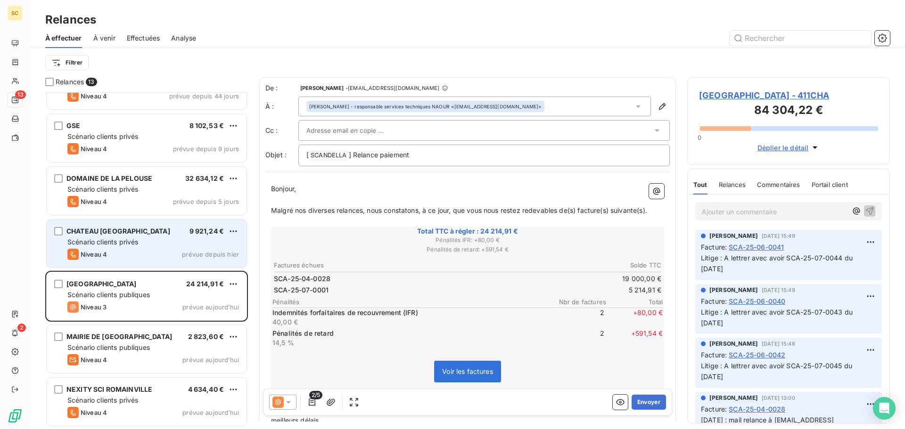
click at [160, 243] on div "Scénario clients privés" at bounding box center [153, 242] width 172 height 9
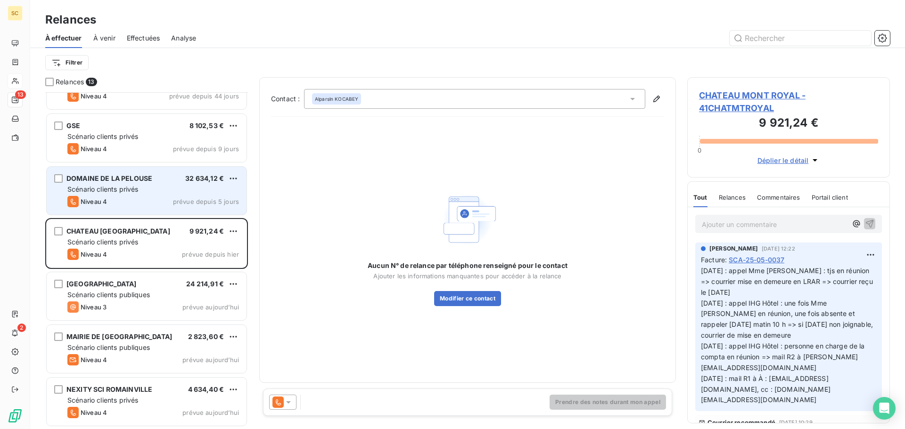
click at [168, 182] on div "DOMAINE DE LA PELOUSE 32 634,12 €" at bounding box center [153, 178] width 172 height 8
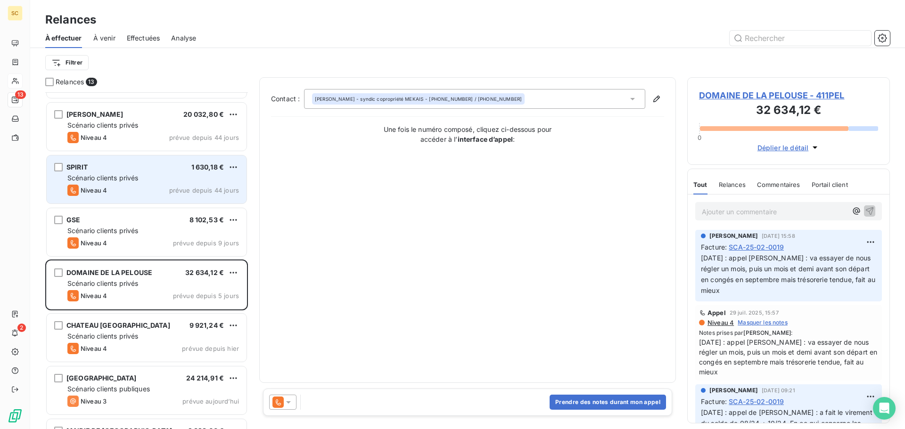
scroll to position [208, 0]
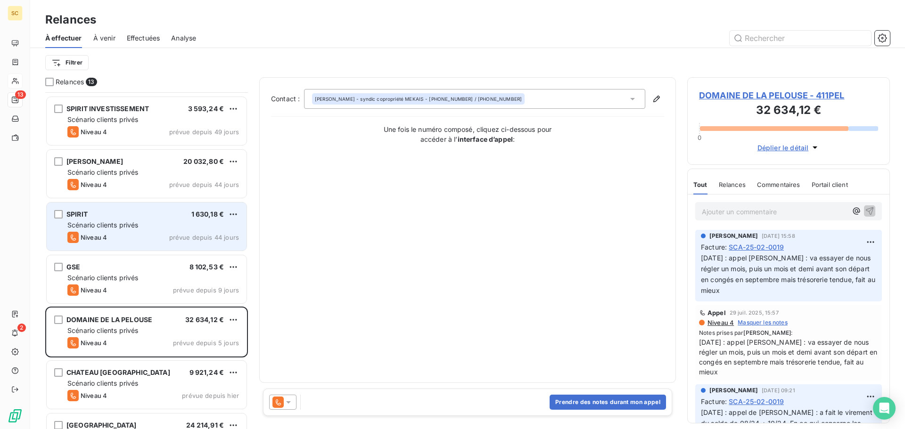
click at [150, 218] on div "SPIRIT 1 630,18 €" at bounding box center [153, 214] width 172 height 8
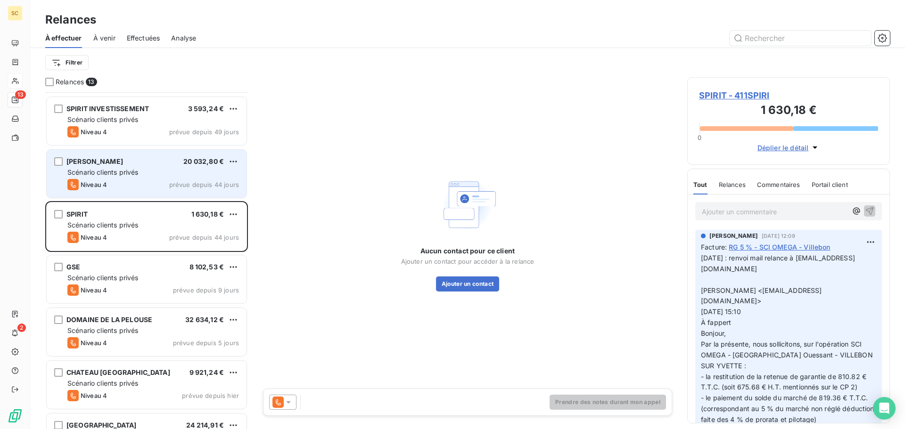
click at [154, 179] on div "Niveau 4 prévue depuis 44 jours" at bounding box center [153, 184] width 172 height 11
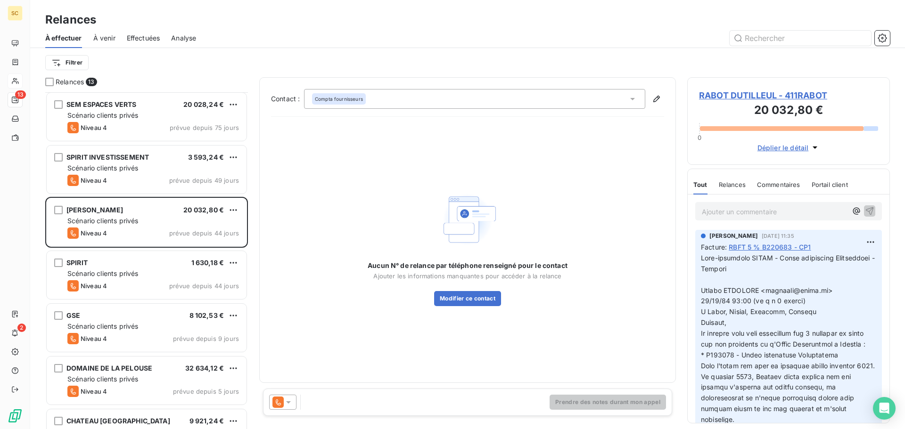
scroll to position [114, 0]
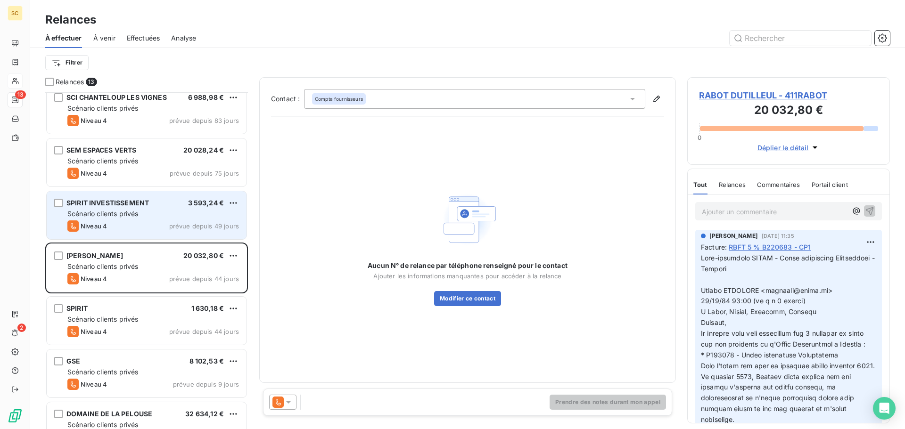
click at [152, 214] on div "Scénario clients privés" at bounding box center [153, 213] width 172 height 9
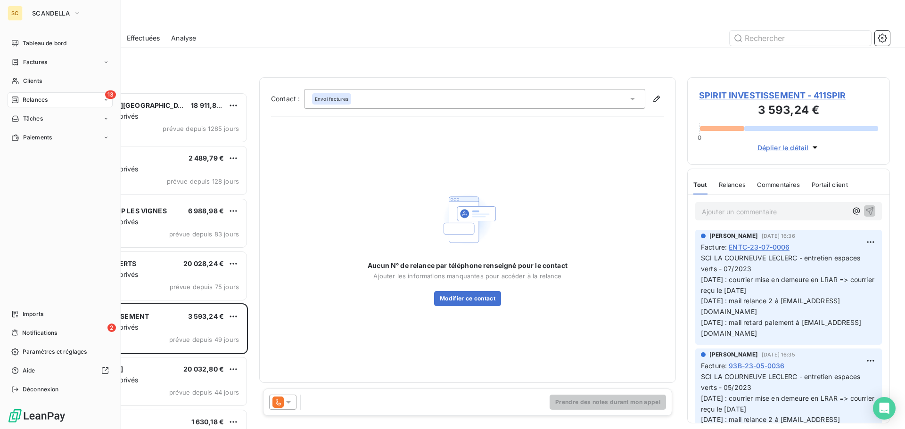
drag, startPoint x: 34, startPoint y: 82, endPoint x: 118, endPoint y: 79, distance: 84.0
click at [34, 82] on span "Clients" at bounding box center [32, 81] width 19 height 8
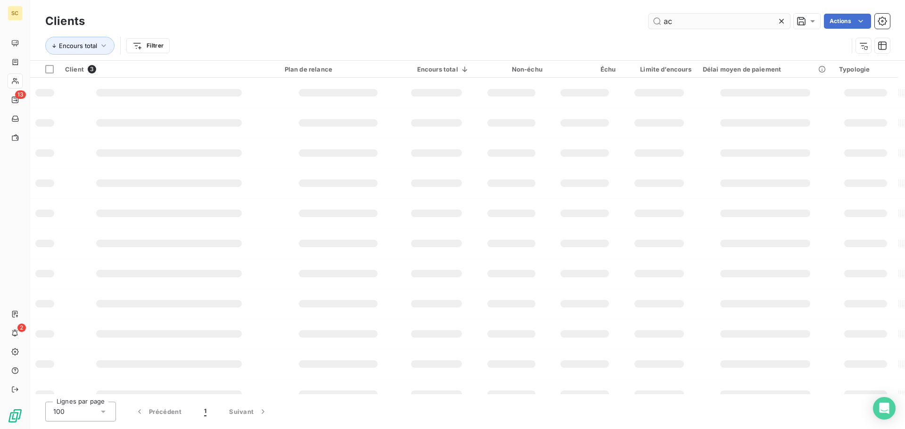
type input "a"
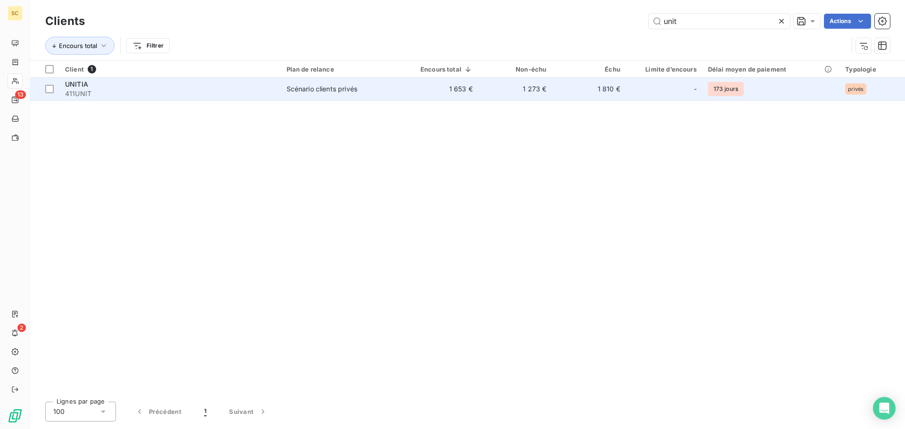
type input "unit"
click at [374, 83] on td "Scénario clients privés" at bounding box center [341, 89] width 120 height 23
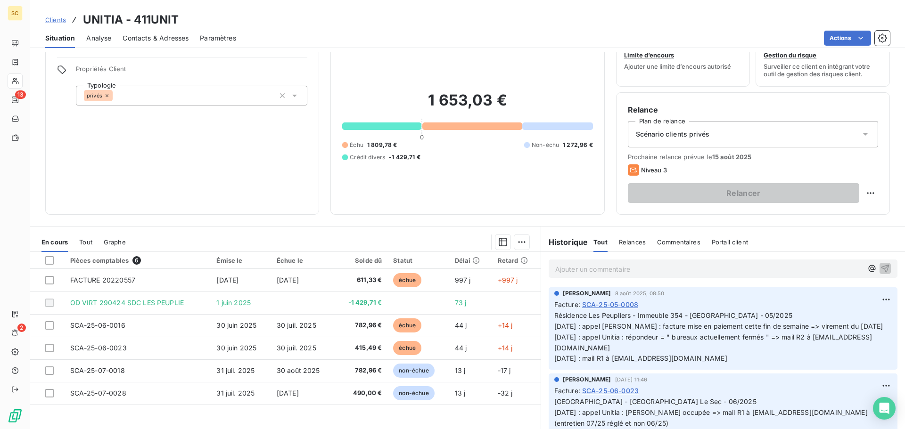
scroll to position [47, 0]
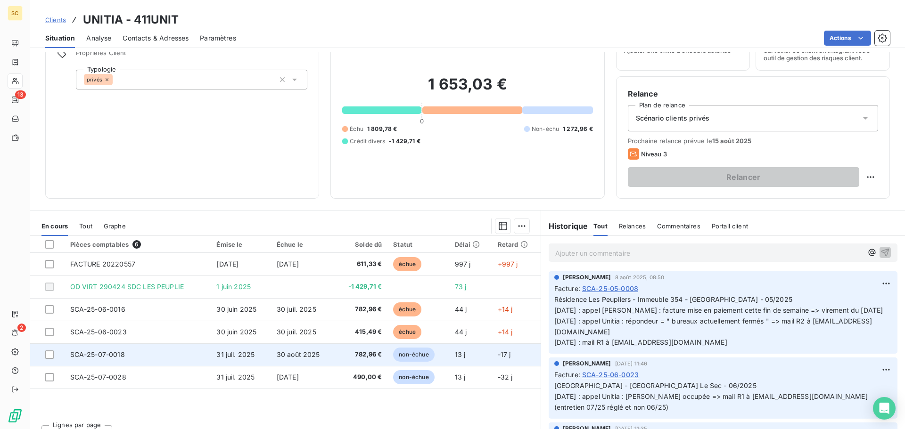
click at [248, 358] on span "31 juil. 2025" at bounding box center [235, 355] width 38 height 8
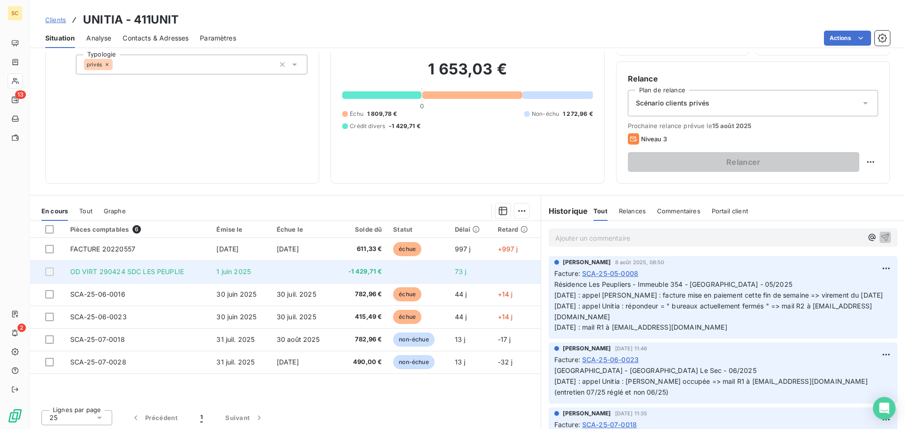
scroll to position [64, 0]
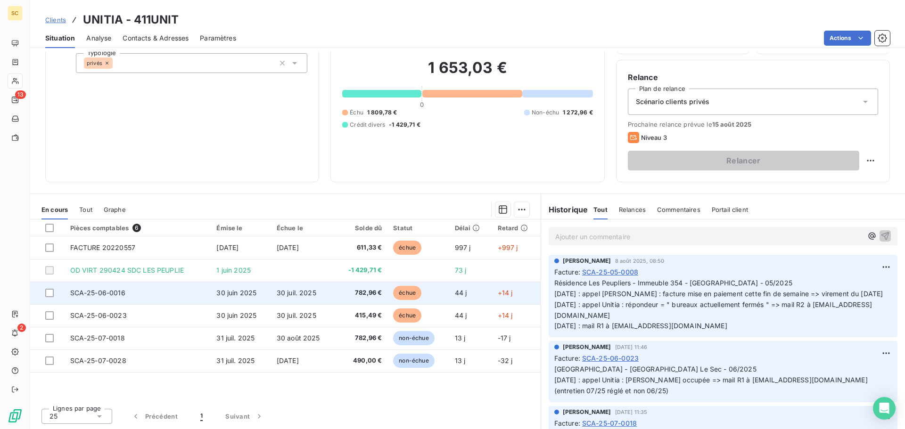
click at [228, 291] on span "30 juin 2025" at bounding box center [236, 293] width 40 height 8
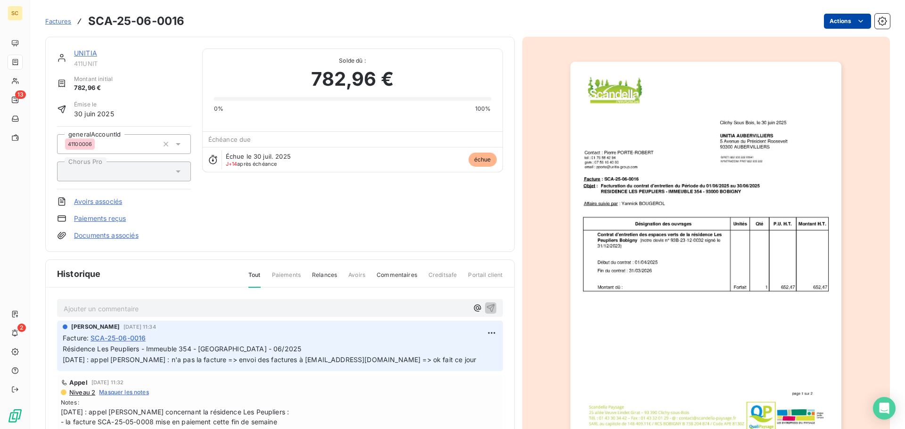
click at [846, 21] on html "SC 13 2 Factures SCA-25-06-0016 Actions UNITIA 411UNIT Montant initial 782,96 €…" at bounding box center [452, 214] width 905 height 429
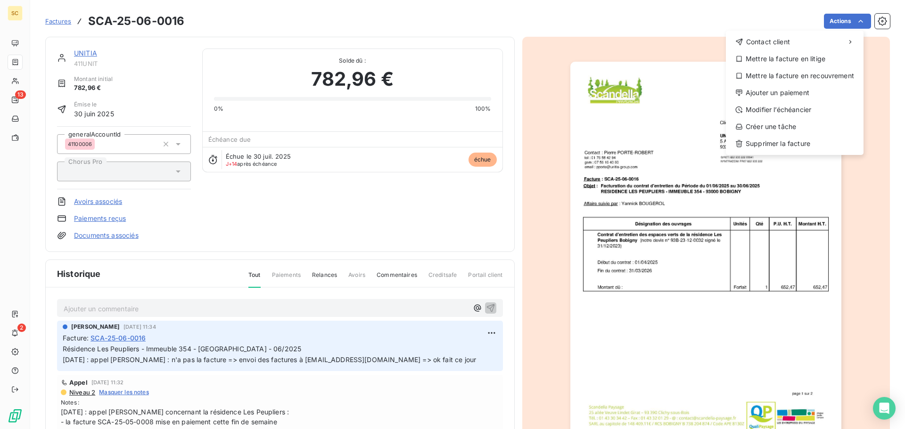
drag, startPoint x: 478, startPoint y: 335, endPoint x: 477, endPoint y: 341, distance: 6.6
click at [479, 335] on html "SC 13 2 Factures SCA-25-06-0016 Actions Contact client Mettre la facture en lit…" at bounding box center [452, 214] width 905 height 429
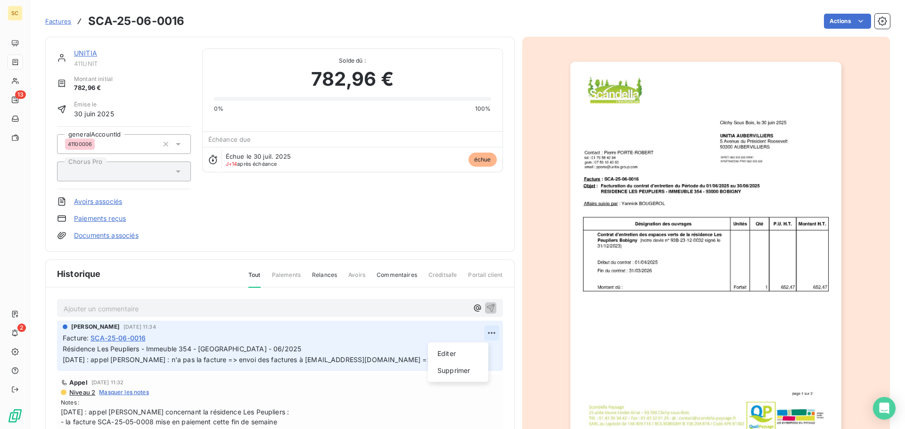
click at [479, 337] on html "SC 13 2 Factures SCA-25-06-0016 Actions UNITIA 411UNIT Montant initial 782,96 €…" at bounding box center [452, 214] width 905 height 429
click at [476, 355] on div "Editer" at bounding box center [458, 354] width 53 height 15
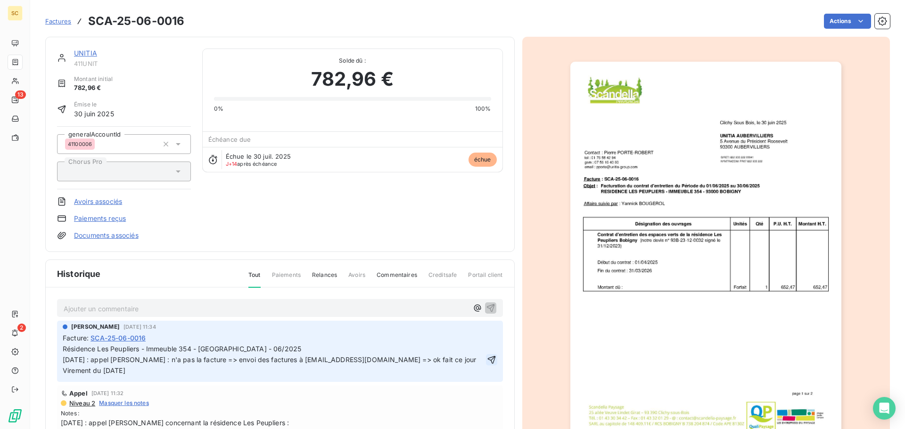
click at [487, 359] on icon "button" at bounding box center [491, 359] width 9 height 9
click at [826, 21] on html "SC 13 2 Factures SCA-25-06-0016 Actions UNITIA 411UNIT Montant initial 782,96 €…" at bounding box center [452, 214] width 905 height 429
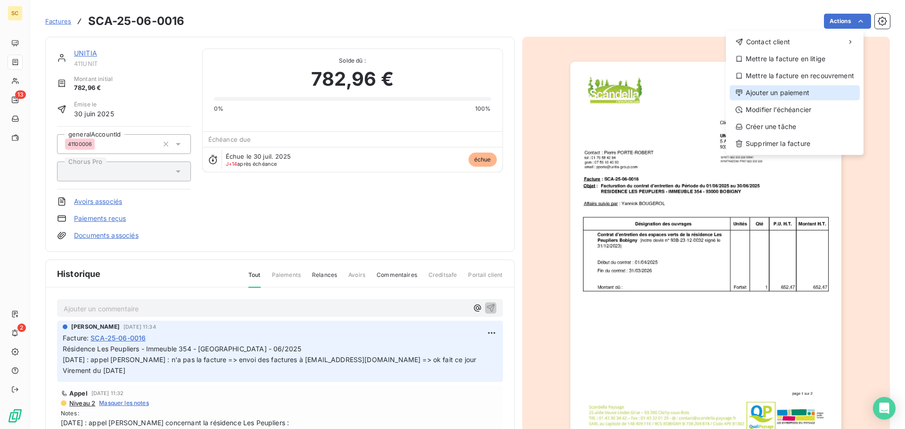
click at [781, 88] on div "Ajouter un paiement" at bounding box center [795, 92] width 130 height 15
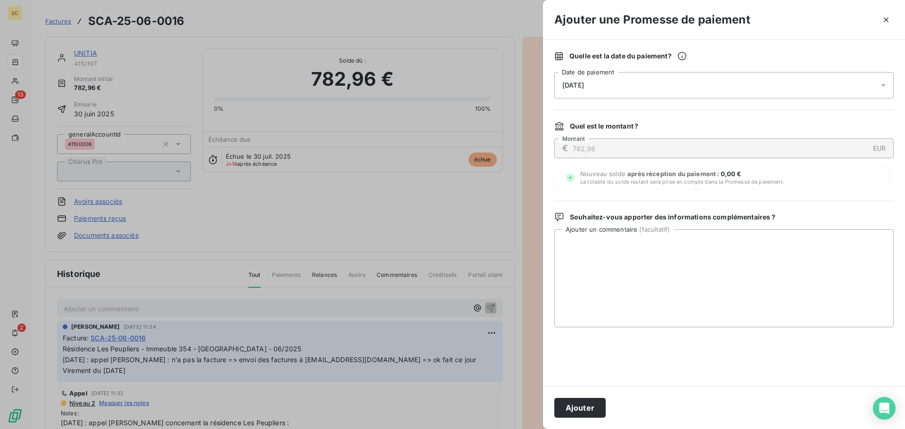
click at [609, 86] on div "[DATE]" at bounding box center [723, 85] width 339 height 26
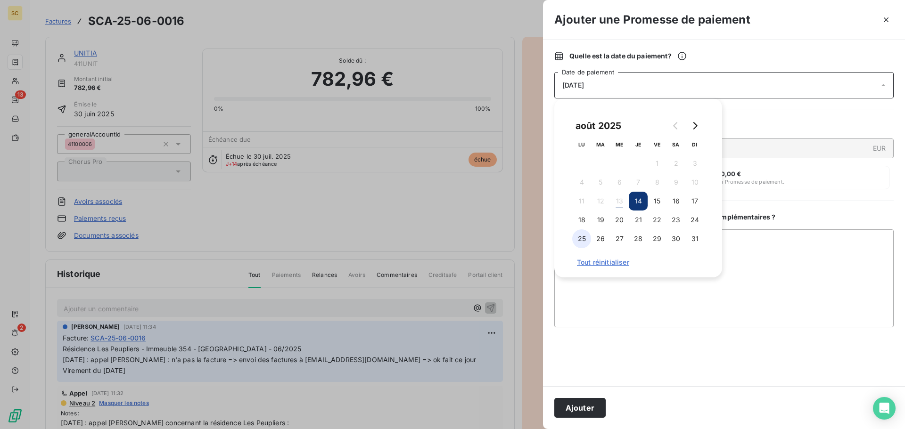
click at [578, 242] on button "25" at bounding box center [581, 239] width 19 height 19
click at [592, 410] on button "Ajouter" at bounding box center [579, 408] width 51 height 20
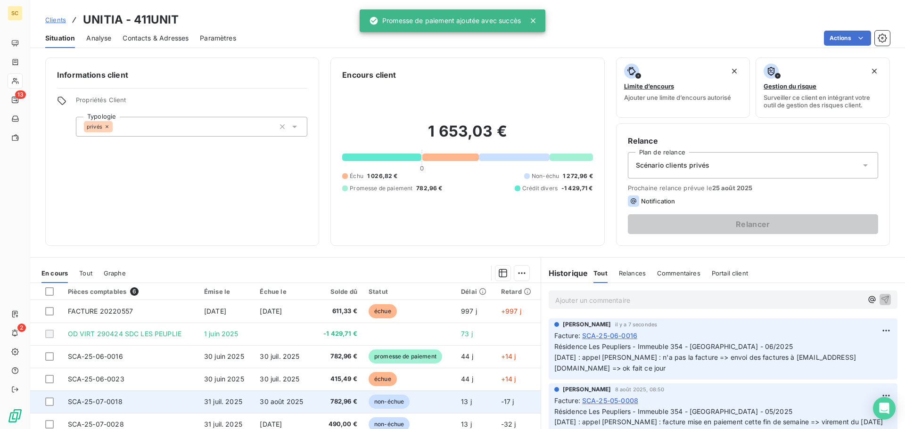
click at [259, 397] on td "30 août 2025" at bounding box center [283, 402] width 59 height 23
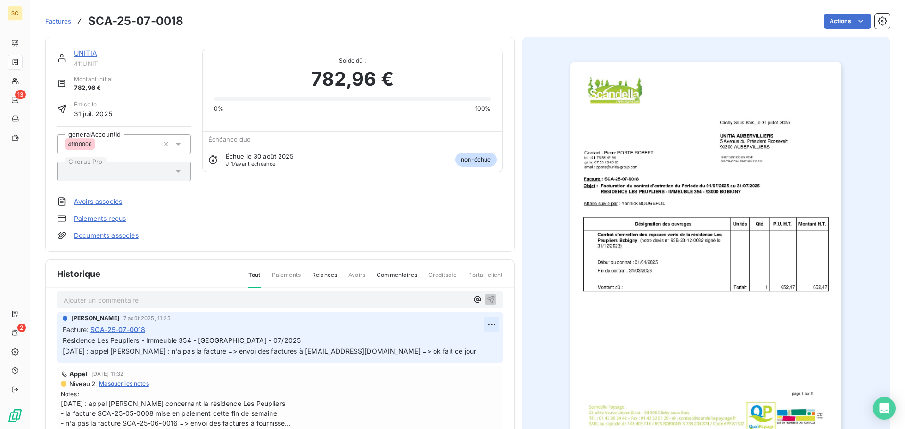
scroll to position [10, 0]
click at [481, 323] on html "SC 13 2 Factures SCA-25-07-0018 Actions UNITIA 411UNIT Montant initial 782,96 €…" at bounding box center [452, 214] width 905 height 429
drag, startPoint x: 468, startPoint y: 347, endPoint x: 452, endPoint y: 350, distance: 16.5
click at [468, 346] on div "Editer" at bounding box center [458, 343] width 53 height 15
click at [452, 350] on p "Résidence Les Peupliers - Immeuble 354 - Bobigny - 07/2025 07/08/25 : appel Mme…" at bounding box center [273, 345] width 421 height 22
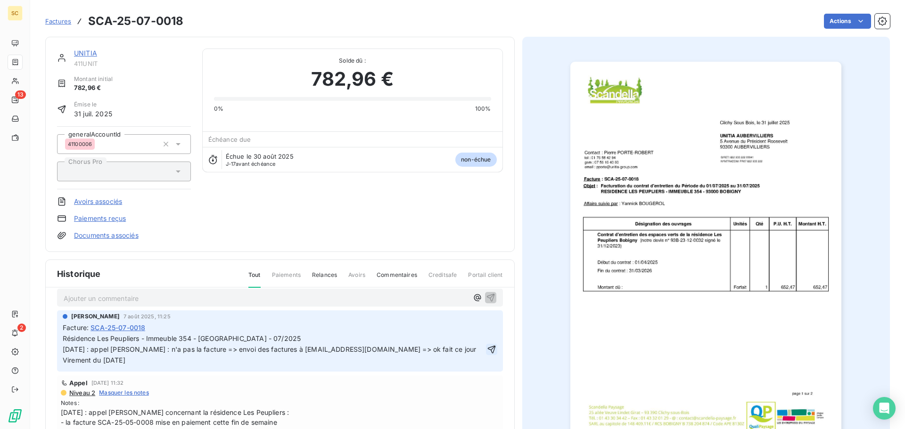
click at [487, 351] on icon "button" at bounding box center [491, 349] width 9 height 9
click at [834, 30] on div "Factures SCA-25-07-0018 Actions" at bounding box center [467, 21] width 845 height 20
click at [835, 24] on html "SC 13 2 Factures SCA-25-07-0018 Actions UNITIA 411UNIT Montant initial 782,96 €…" at bounding box center [452, 214] width 905 height 429
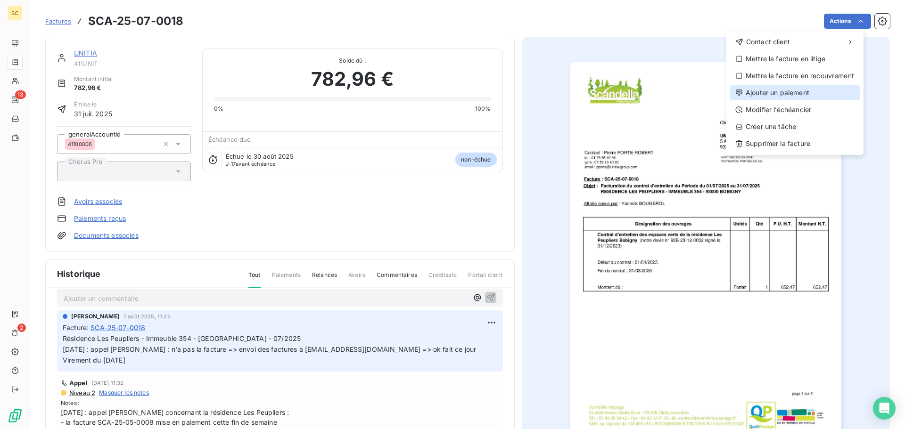
click at [809, 93] on div "Ajouter un paiement" at bounding box center [795, 92] width 130 height 15
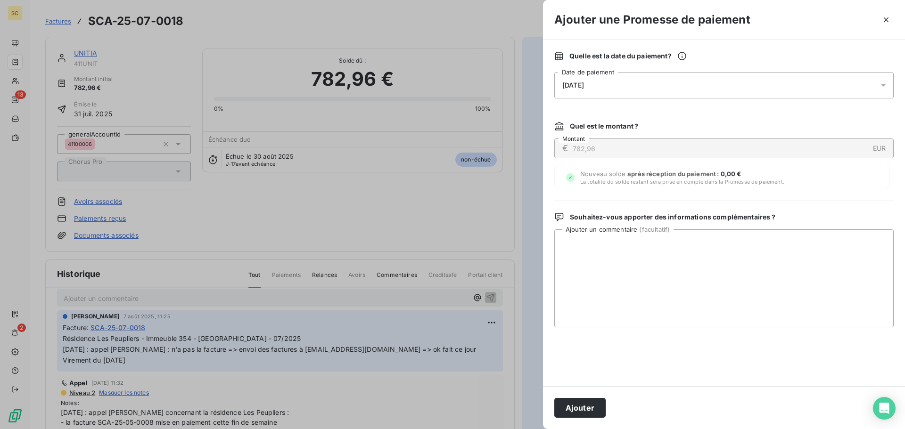
click at [584, 85] on span "[DATE]" at bounding box center [573, 86] width 22 height 8
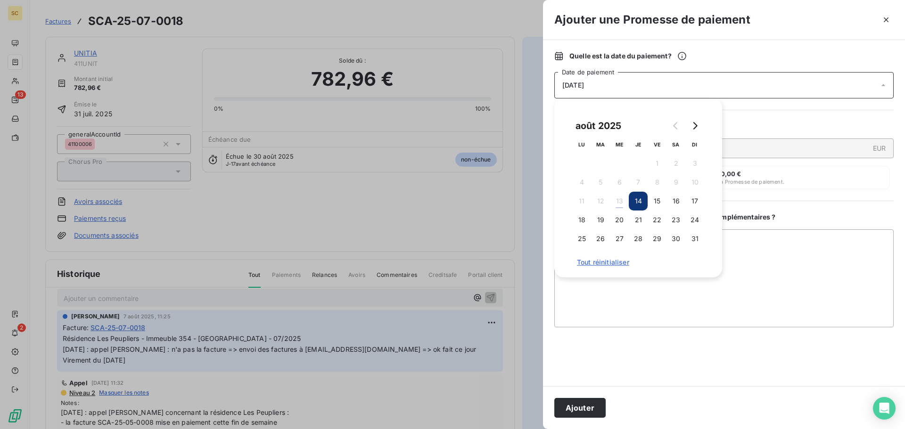
drag, startPoint x: 583, startPoint y: 238, endPoint x: 592, endPoint y: 317, distance: 79.7
click at [584, 238] on button "25" at bounding box center [581, 239] width 19 height 19
click at [586, 408] on button "Ajouter" at bounding box center [579, 408] width 51 height 20
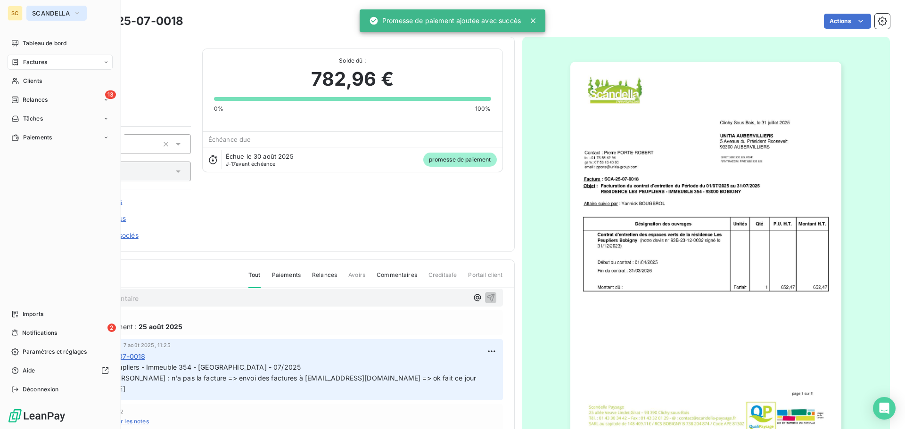
click at [45, 16] on span "SCANDELLA" at bounding box center [51, 13] width 38 height 8
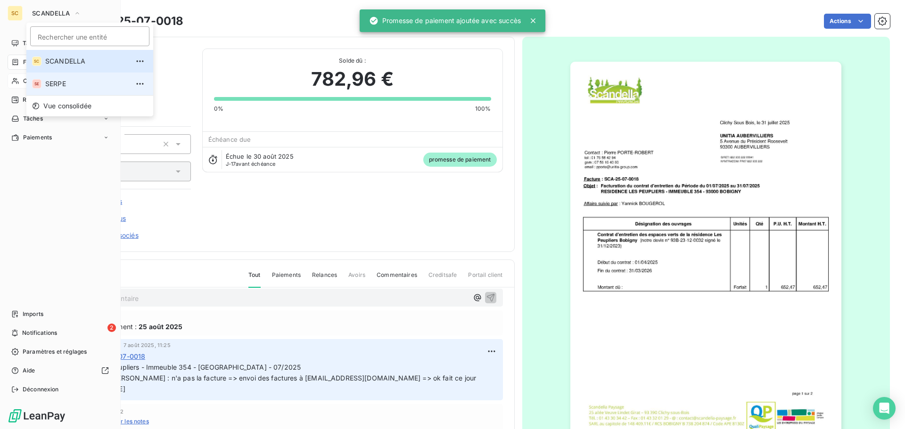
click at [56, 79] on span "SERPE" at bounding box center [86, 83] width 83 height 9
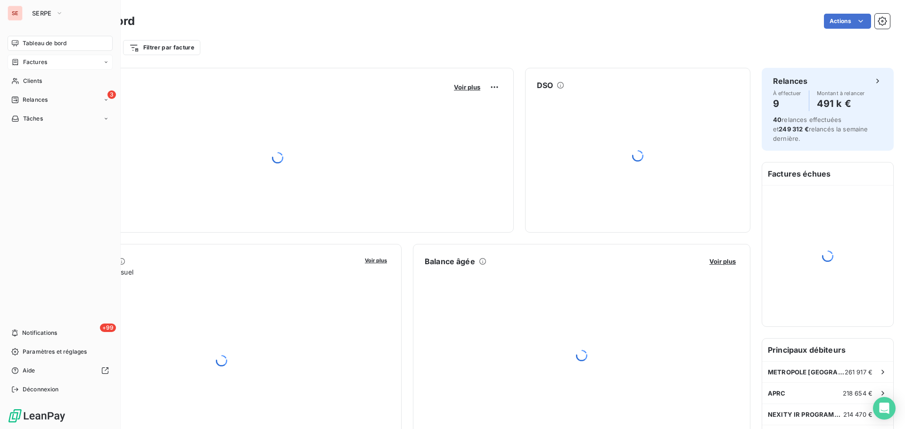
click at [36, 61] on span "Factures" at bounding box center [35, 62] width 24 height 8
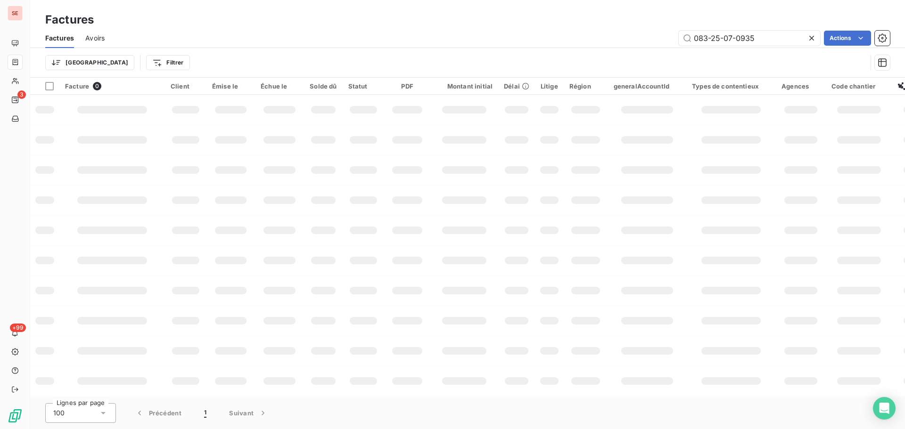
drag, startPoint x: 758, startPoint y: 43, endPoint x: 643, endPoint y: 41, distance: 115.1
click at [643, 41] on div "083-25-07-0935 Actions" at bounding box center [503, 38] width 774 height 15
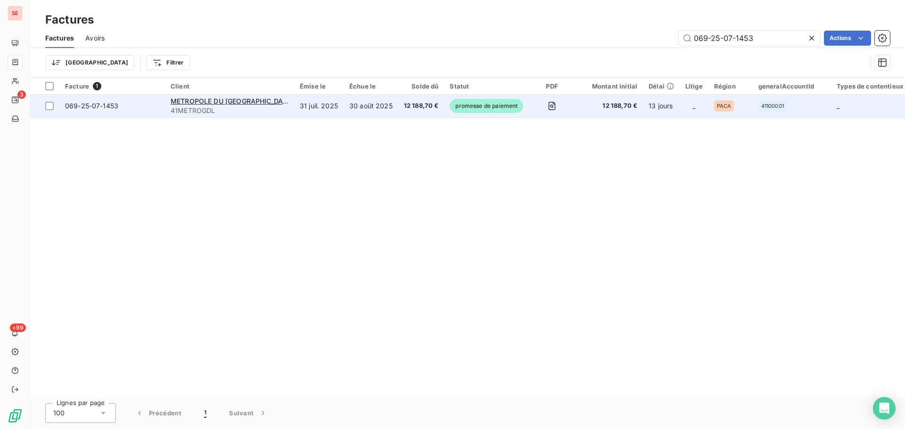
type input "069-25-07-1453"
click at [96, 104] on span "069-25-07-1453" at bounding box center [91, 106] width 53 height 8
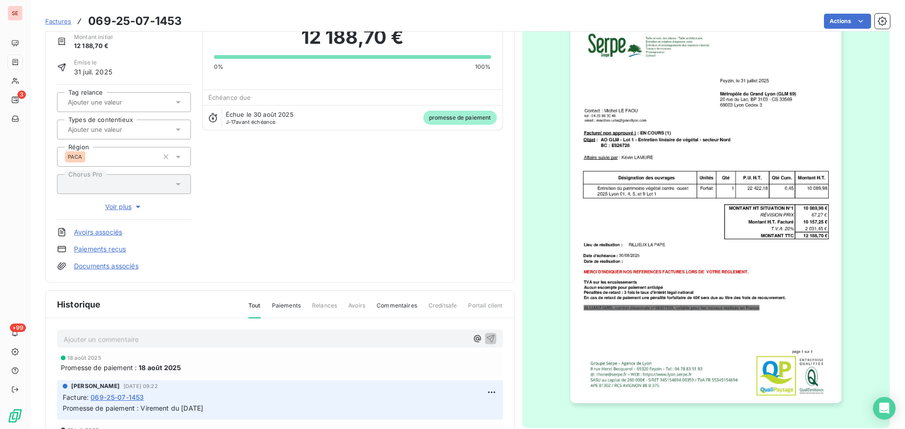
scroll to position [48, 0]
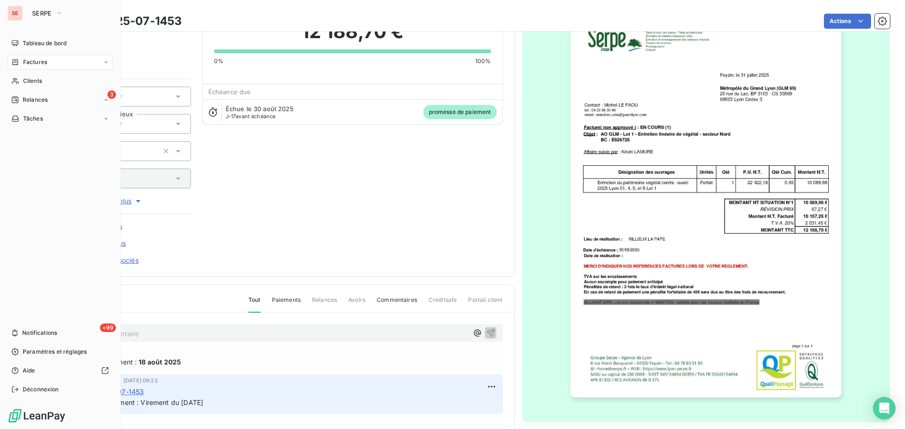
click at [50, 62] on div "Factures" at bounding box center [60, 62] width 105 height 15
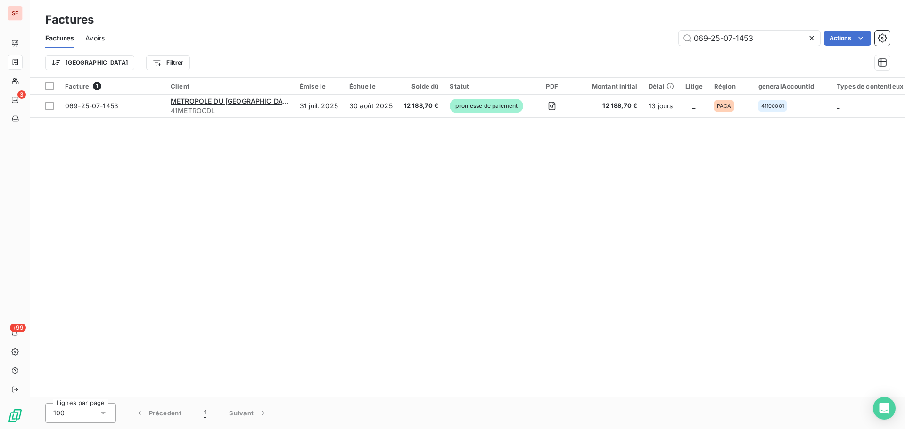
drag, startPoint x: 760, startPoint y: 39, endPoint x: 664, endPoint y: 48, distance: 96.1
click at [664, 48] on div "Factures Avoirs 069-25-07-1453 Actions" at bounding box center [467, 38] width 875 height 20
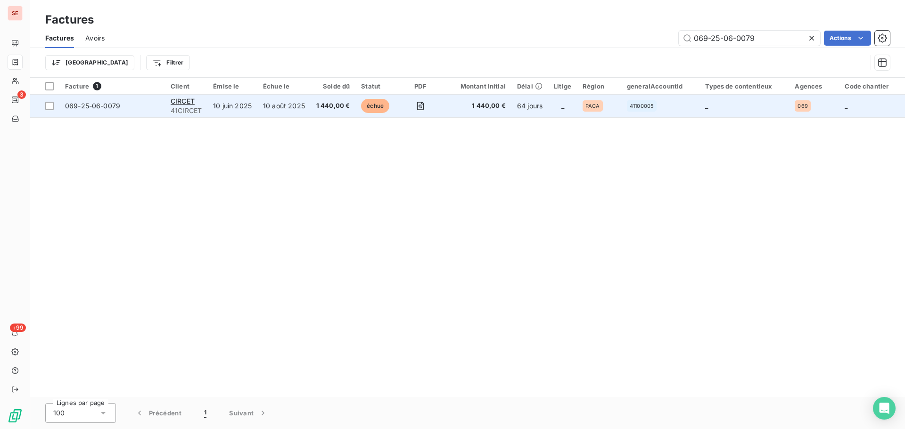
type input "069-25-06-0079"
click at [103, 108] on span "069-25-06-0079" at bounding box center [92, 106] width 55 height 8
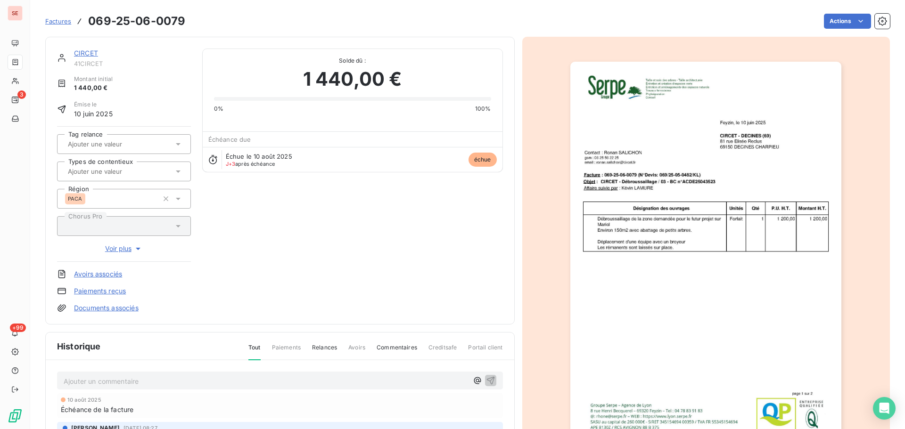
click at [827, 20] on html "SE 3 +99 Factures 069-25-06-0079 Actions CIRCET 41CIRCET Montant initial 1 440,…" at bounding box center [452, 214] width 905 height 429
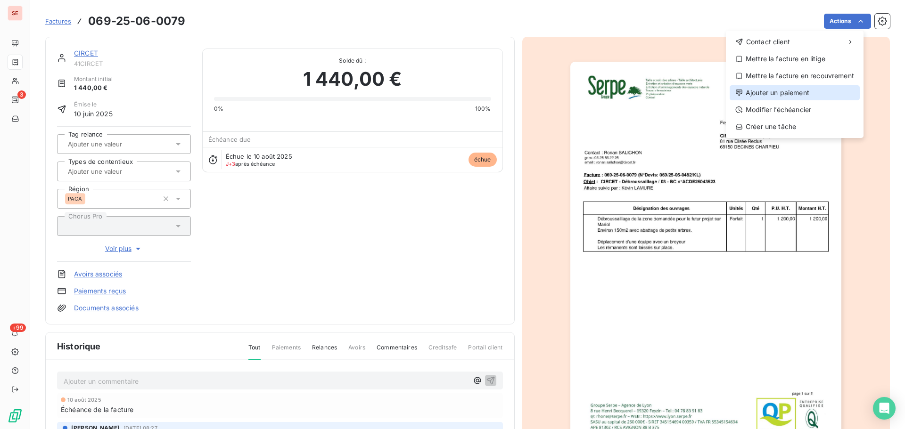
click at [782, 92] on div "Ajouter un paiement" at bounding box center [795, 92] width 130 height 15
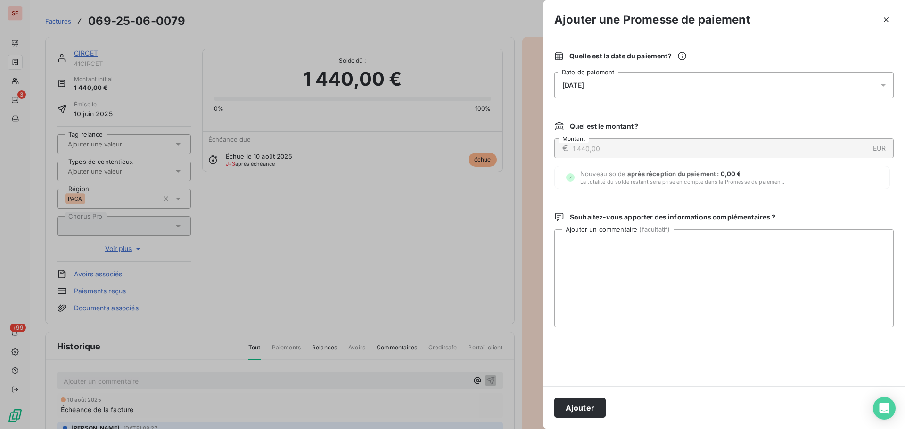
click at [577, 83] on span "[DATE]" at bounding box center [573, 86] width 22 height 8
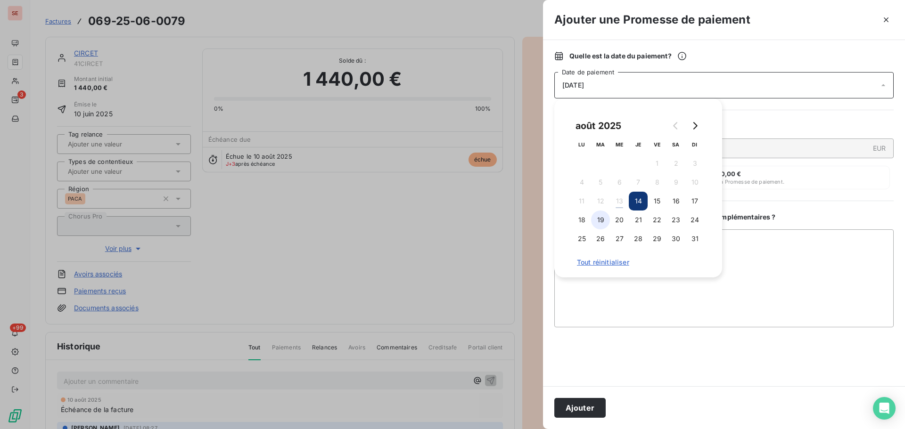
click at [601, 219] on button "19" at bounding box center [600, 220] width 19 height 19
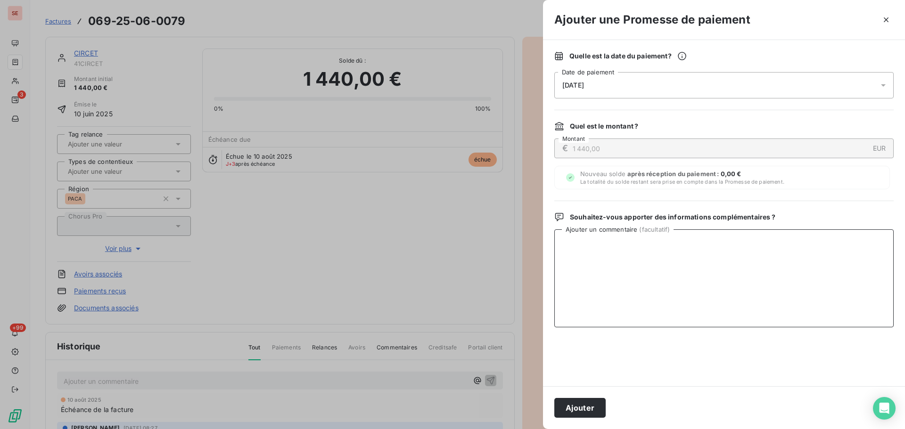
click at [763, 257] on textarea "Ajouter un commentaire ( facultatif )" at bounding box center [723, 279] width 339 height 98
type textarea "Virement du [DATE]"
drag, startPoint x: 594, startPoint y: 408, endPoint x: 758, endPoint y: 375, distance: 167.0
click at [594, 408] on button "Ajouter" at bounding box center [579, 408] width 51 height 20
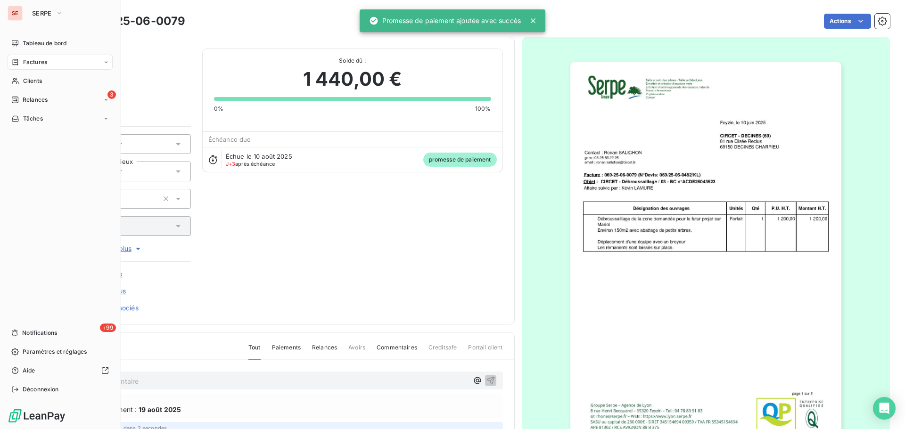
drag, startPoint x: 39, startPoint y: 62, endPoint x: 528, endPoint y: 9, distance: 491.7
click at [39, 62] on span "Factures" at bounding box center [35, 62] width 24 height 8
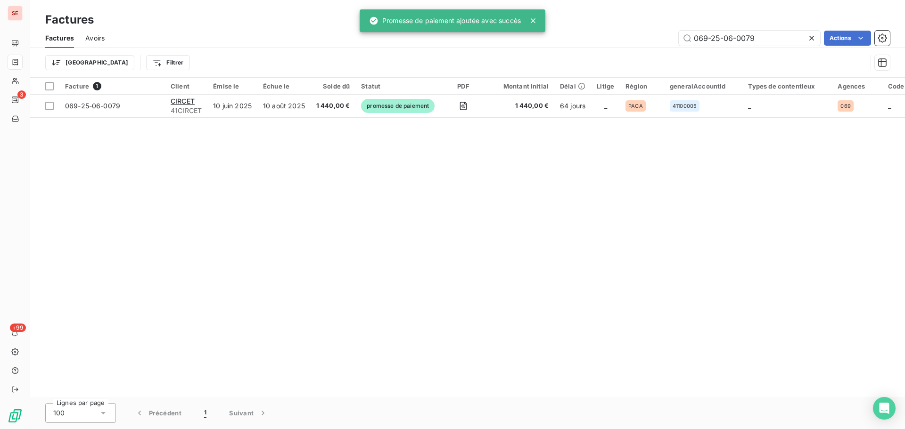
drag, startPoint x: 765, startPoint y: 40, endPoint x: 653, endPoint y: 12, distance: 115.3
click at [654, 28] on div "Factures Factures Avoirs 069-25-06-0079 Actions Trier Filtrer" at bounding box center [467, 39] width 875 height 78
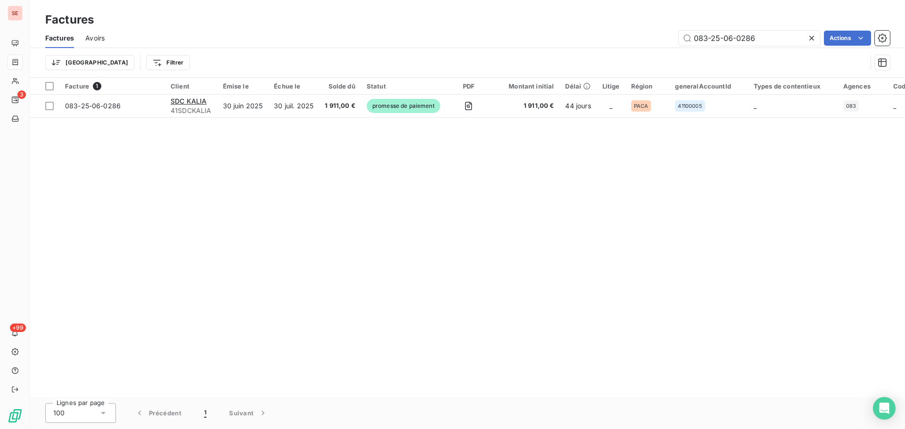
type input "083-25-06-0286"
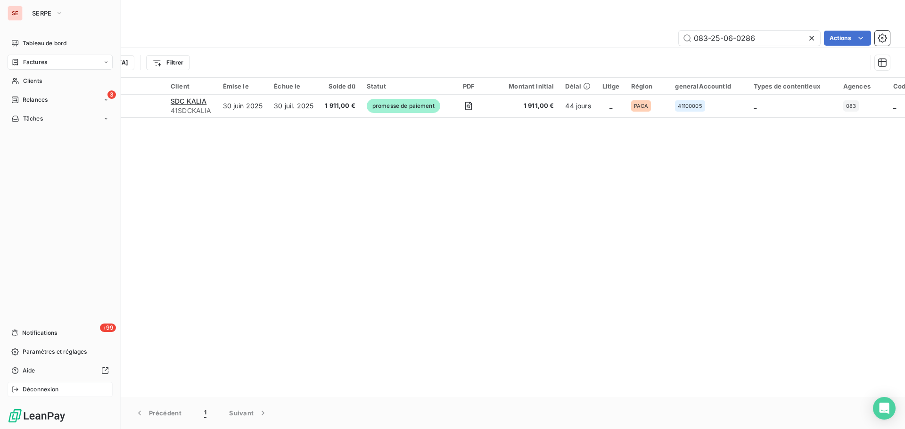
click at [62, 391] on div "Déconnexion" at bounding box center [60, 389] width 105 height 15
